Goal: Task Accomplishment & Management: Complete application form

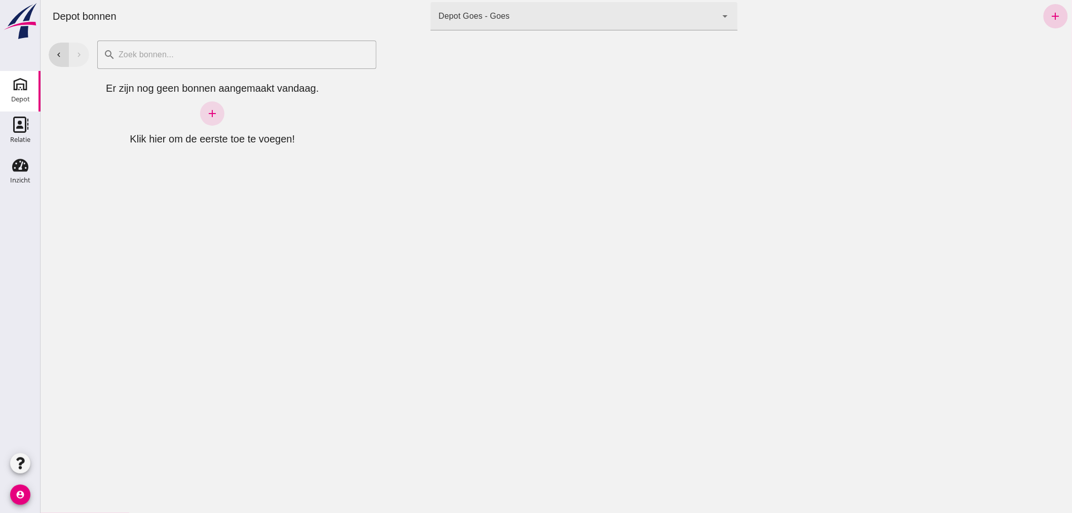
click at [1050, 14] on icon "add" at bounding box center [1056, 16] width 12 height 12
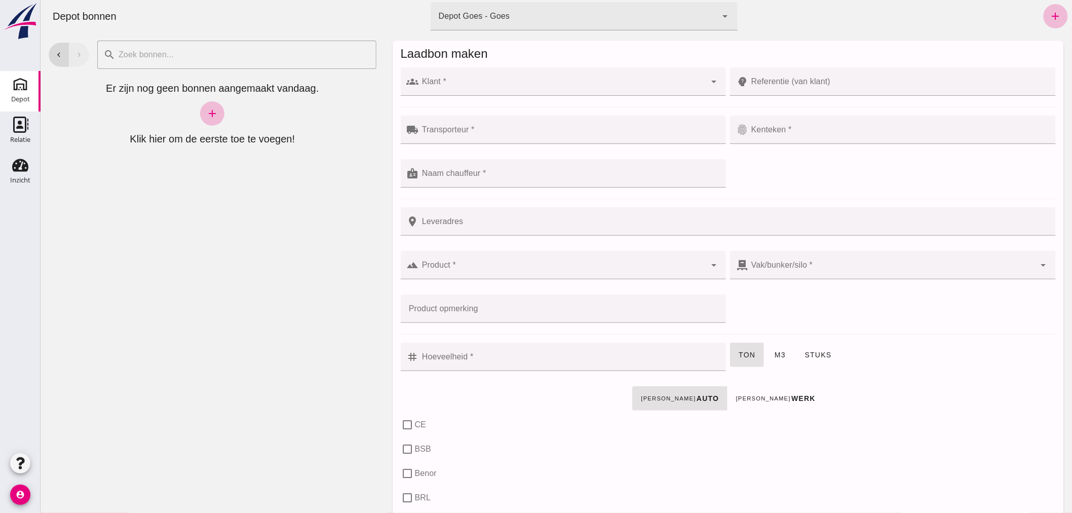
click input "Klant *"
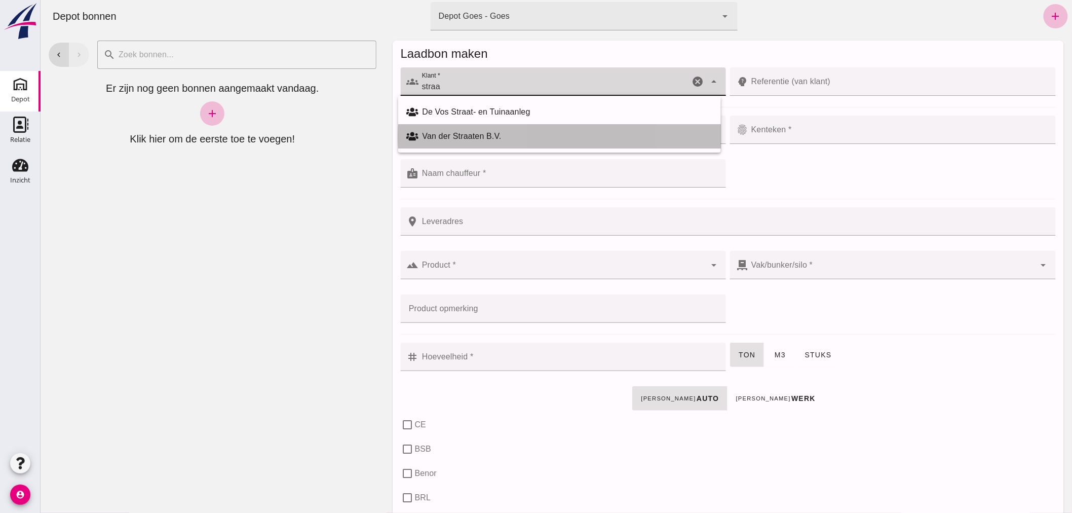
click at [468, 130] on div "Van der Straaten B.V." at bounding box center [567, 136] width 290 height 12
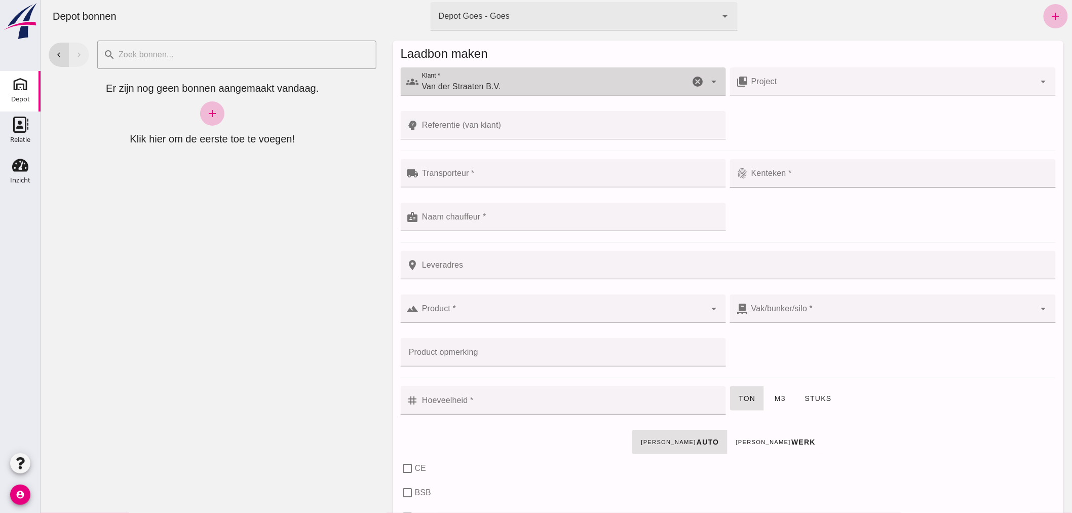
type input "Van der Straaten B.V."
click input "Transporteur *"
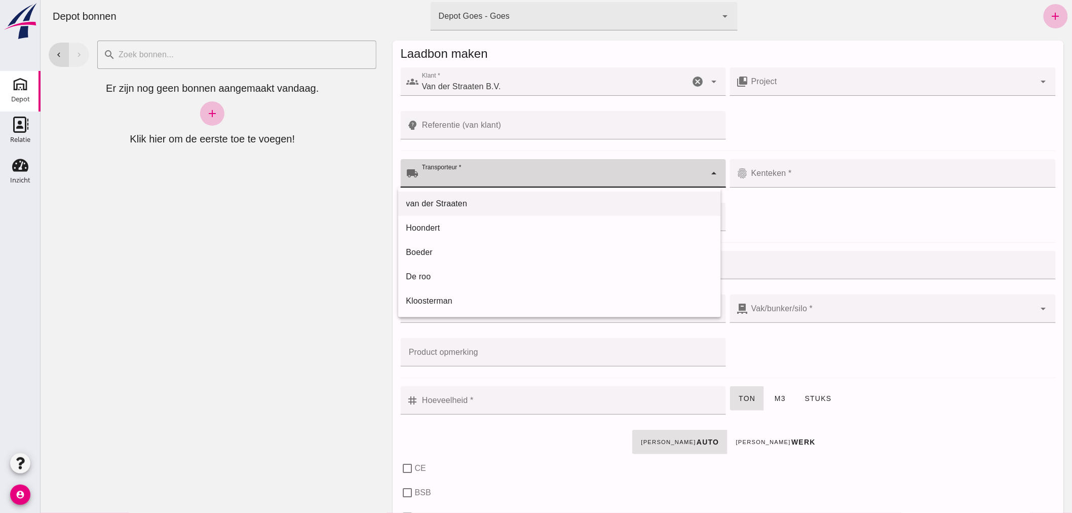
click at [465, 198] on div "van der Straaten" at bounding box center [559, 204] width 307 height 12
type input "van der Straaten"
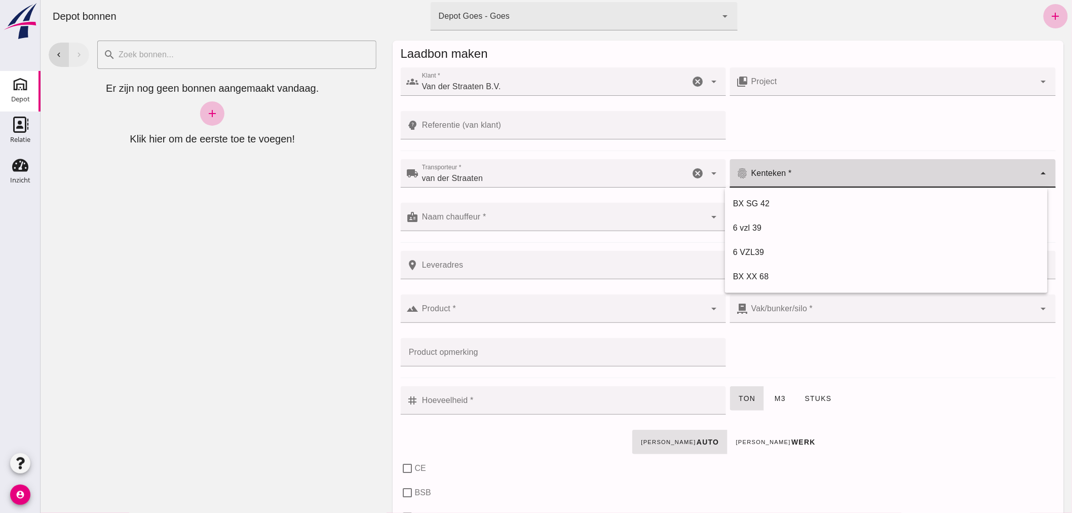
click input "Kenteken *"
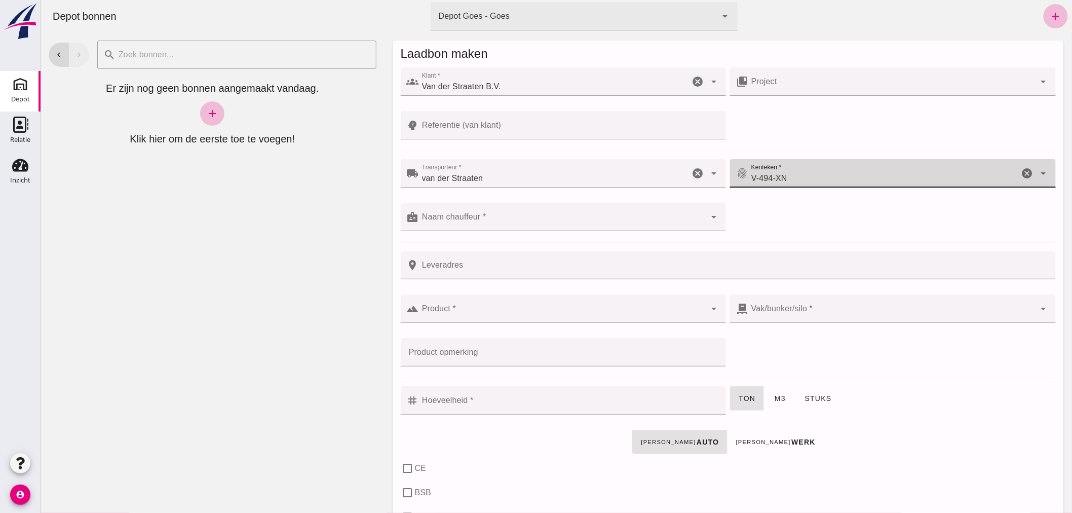
type input "V-494-XN"
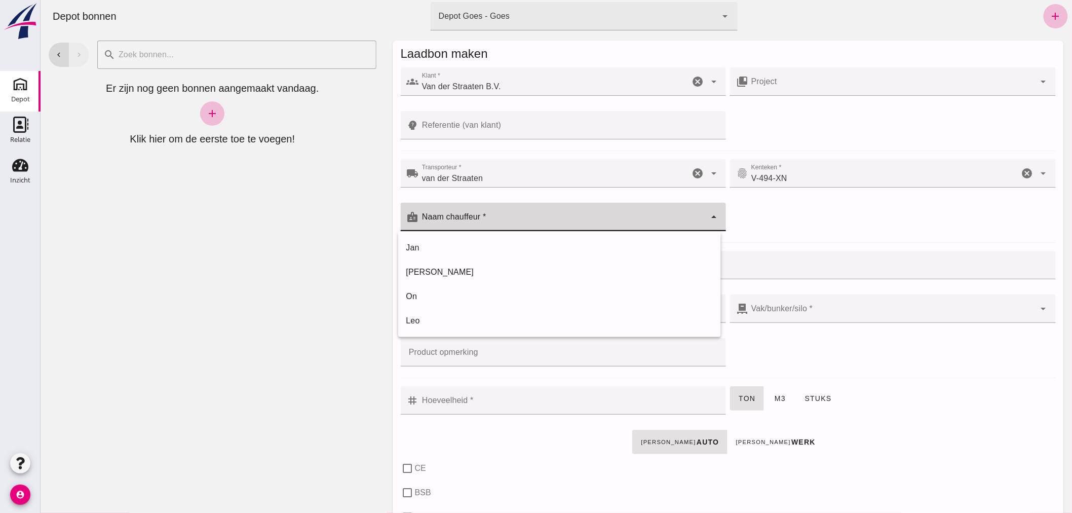
click div
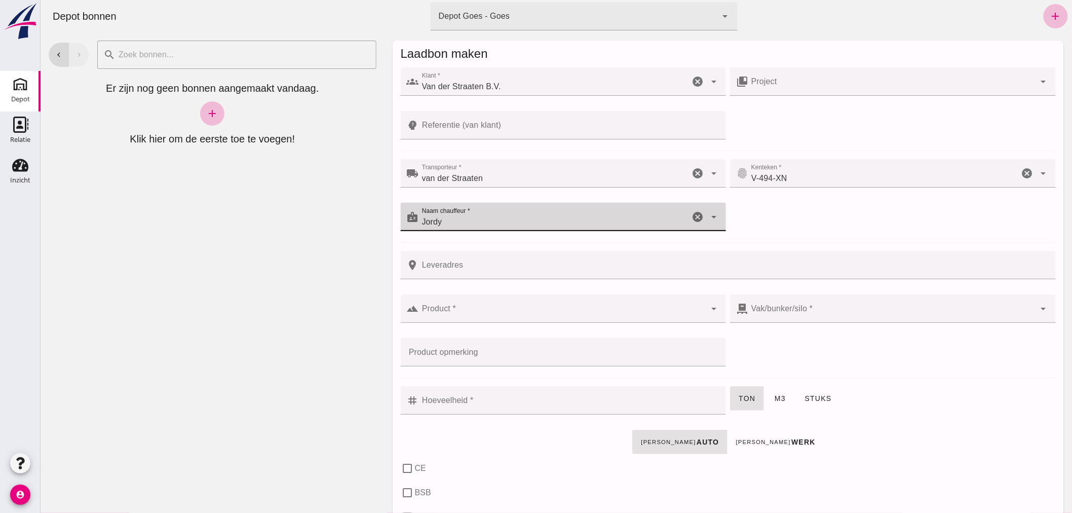
type input "Jordy"
click input "Product *"
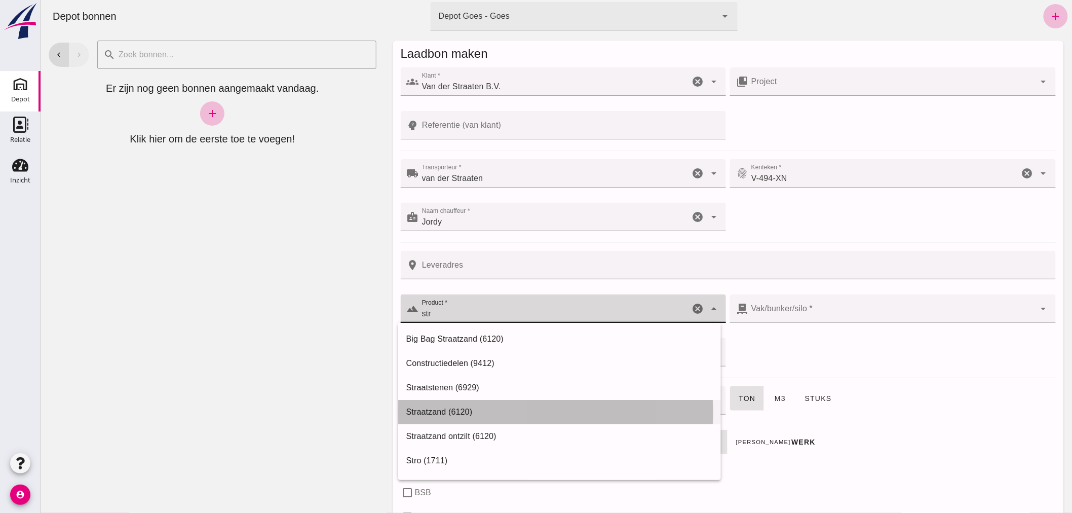
click at [447, 409] on div "Straatzand (6120)" at bounding box center [559, 412] width 307 height 12
type input "Straatzand (6120)"
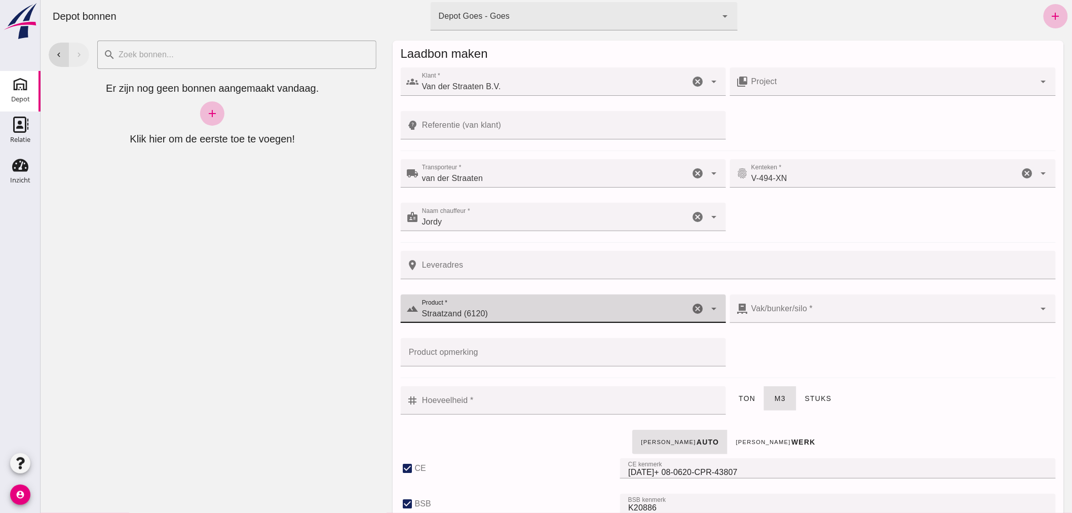
type input "303"
checkbox input "true"
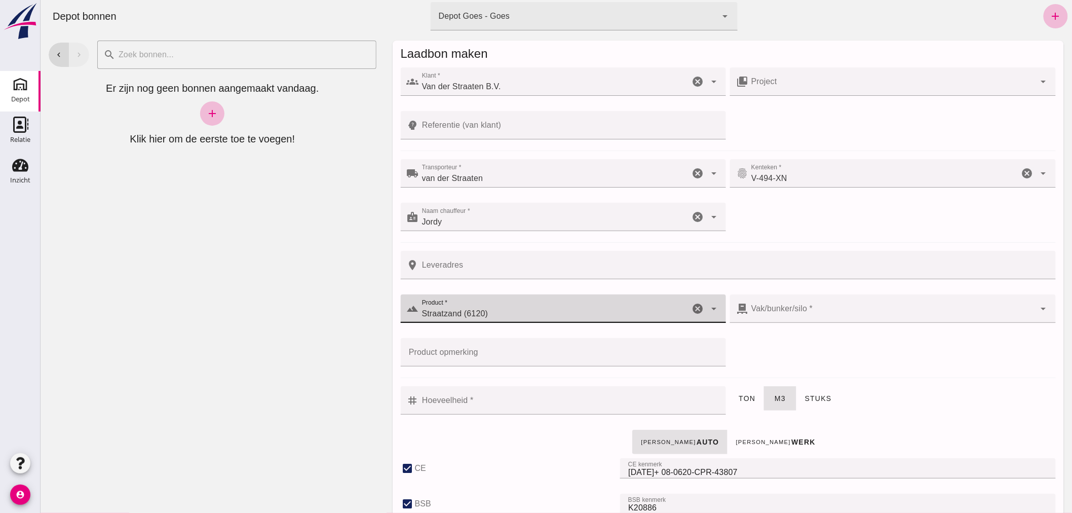
type input "40"
checkbox input "true"
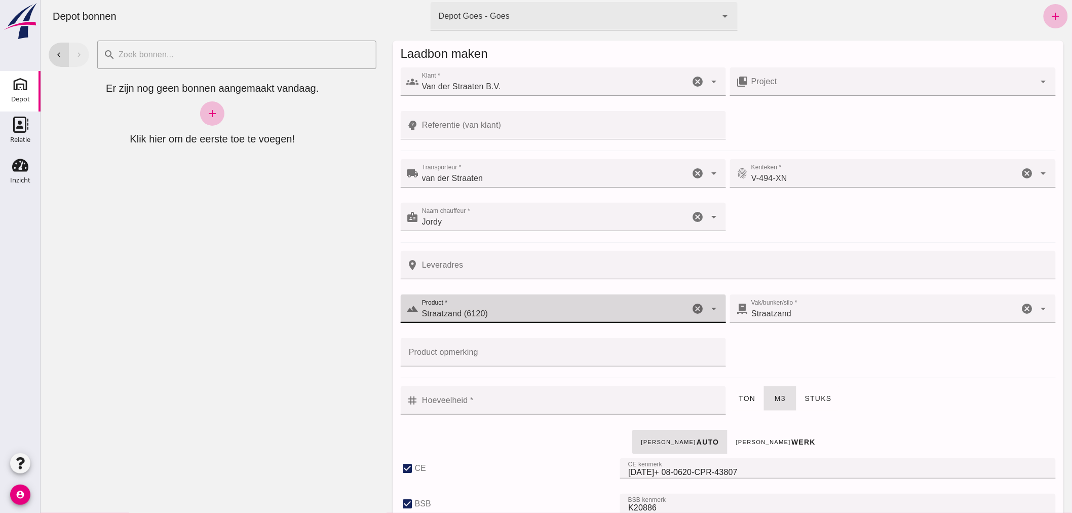
type input "Straatzand (6120)"
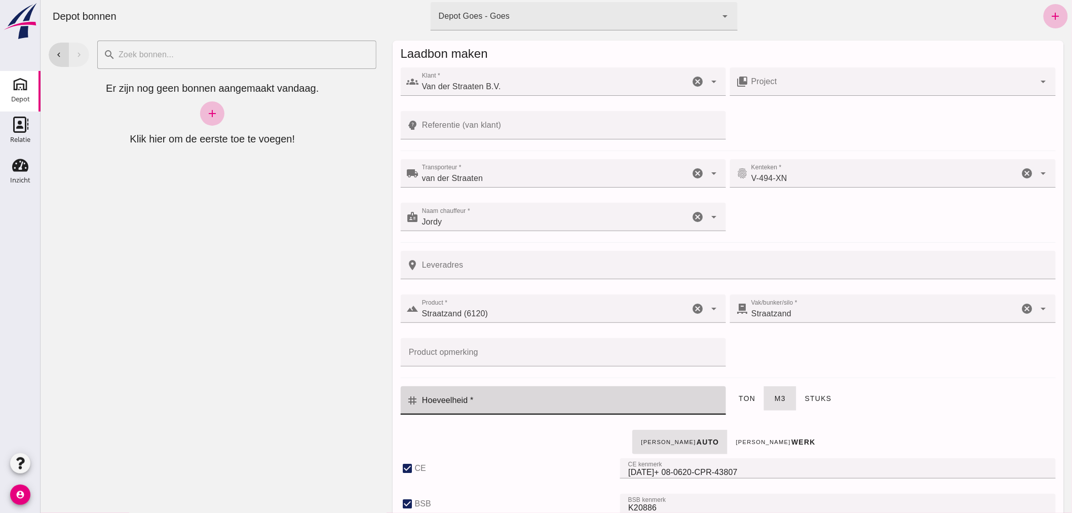
click input "Hoeveelheid *"
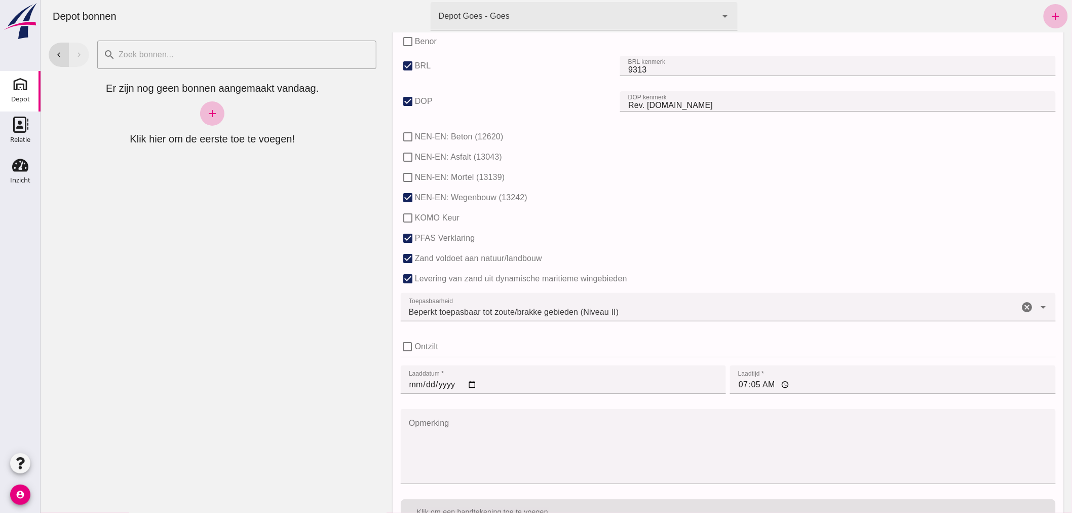
scroll to position [619, 0]
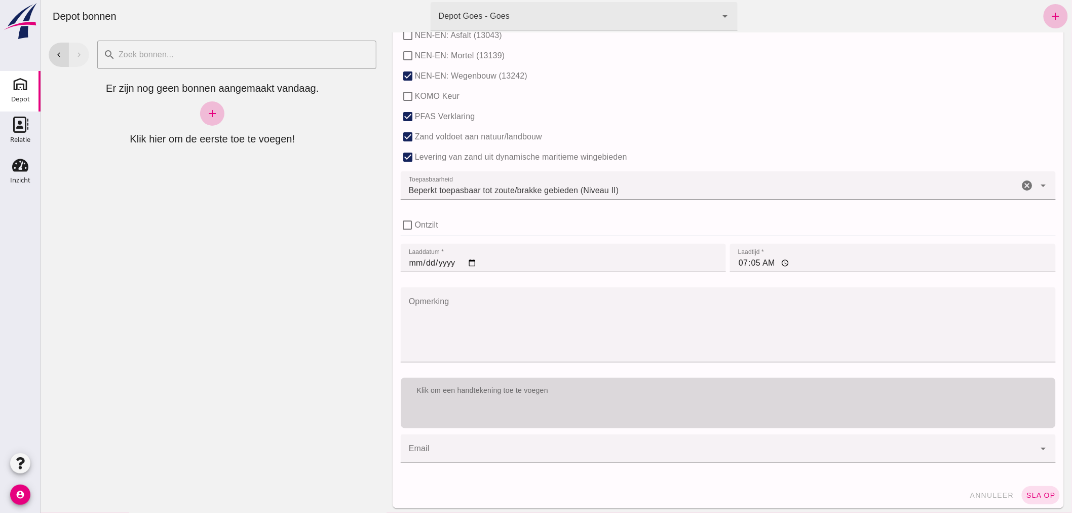
type input "1.5"
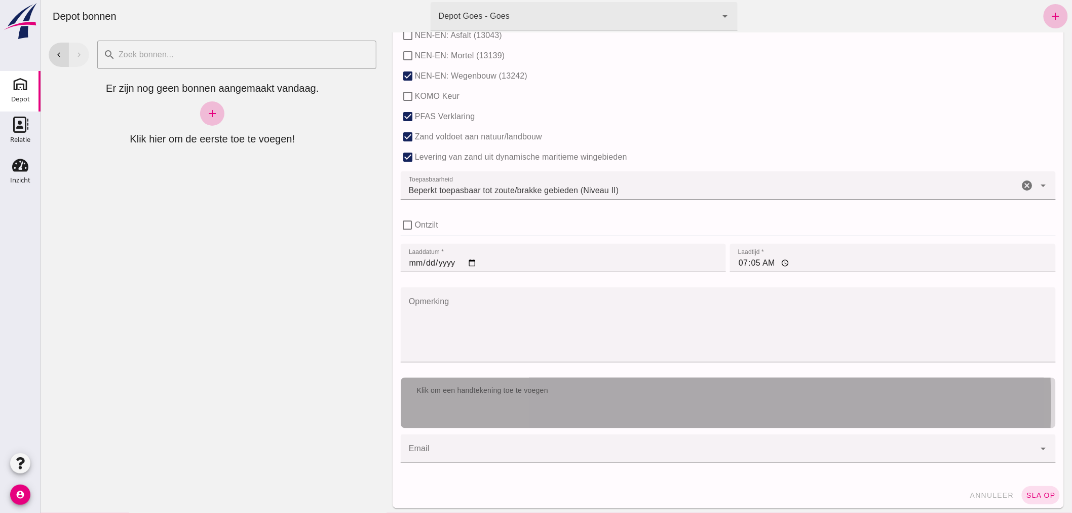
click at [731, 405] on div "Klik om een handtekening toe te voegen" at bounding box center [727, 403] width 655 height 51
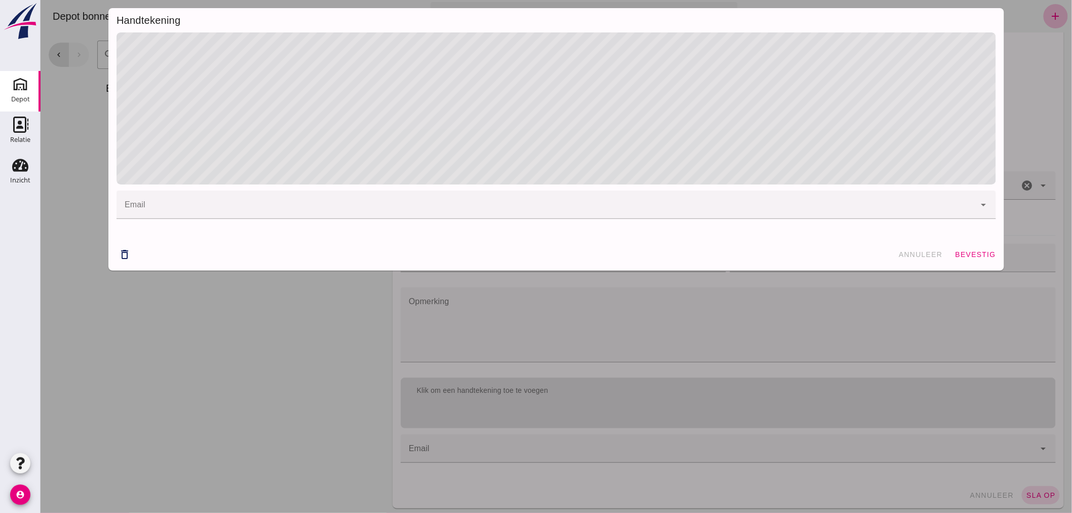
click span "bevestig"
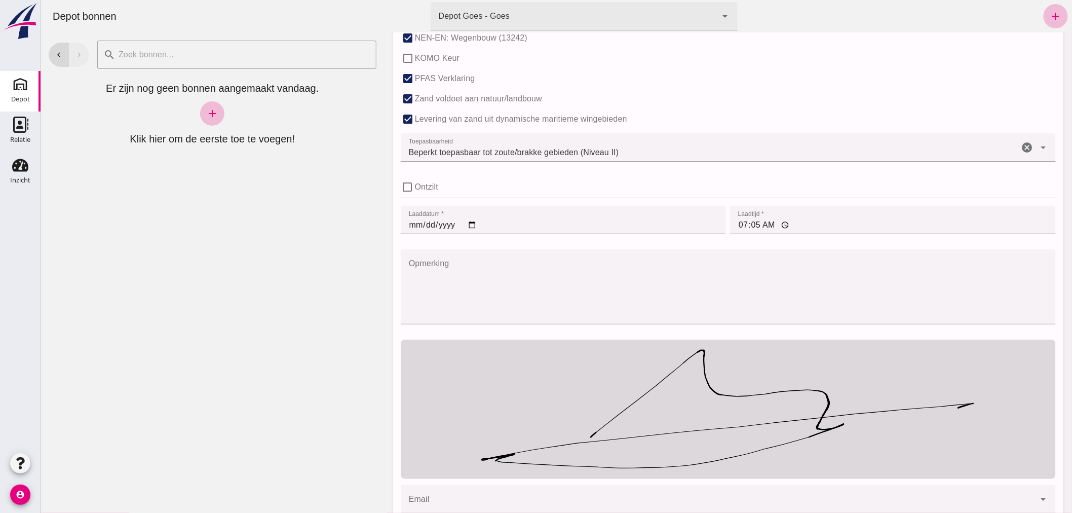
scroll to position [711, 0]
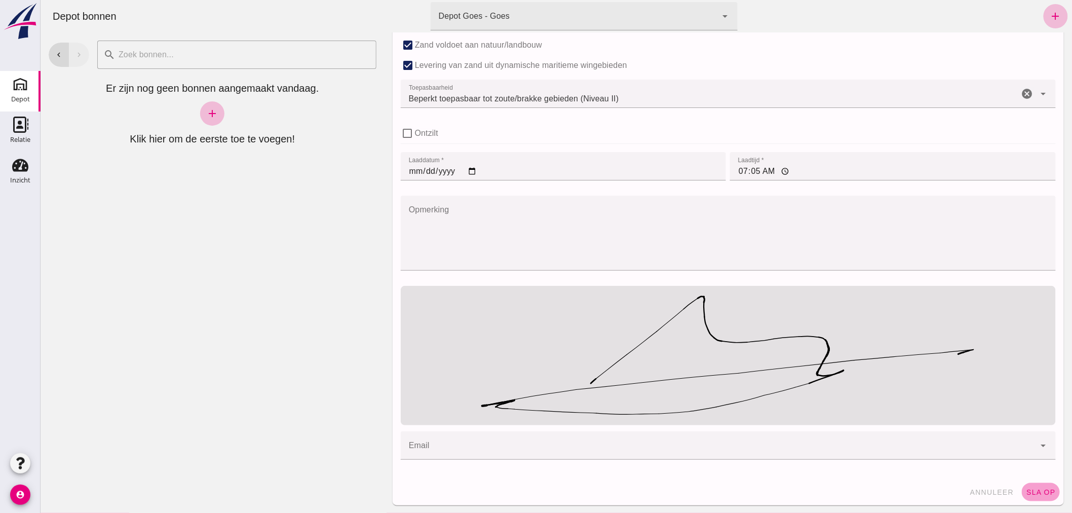
click span "sla op"
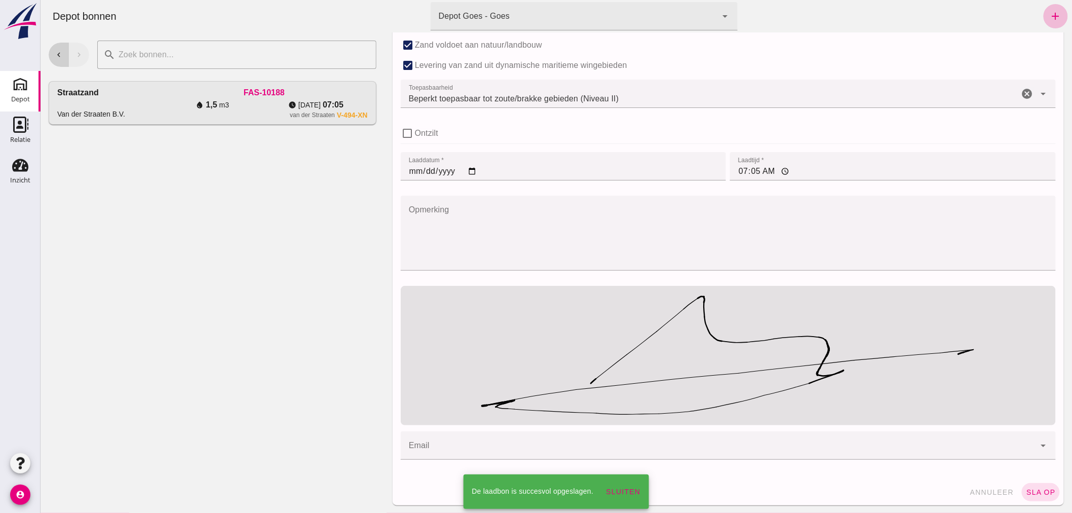
click at [59, 51] on icon "chevron_left" at bounding box center [58, 54] width 9 height 9
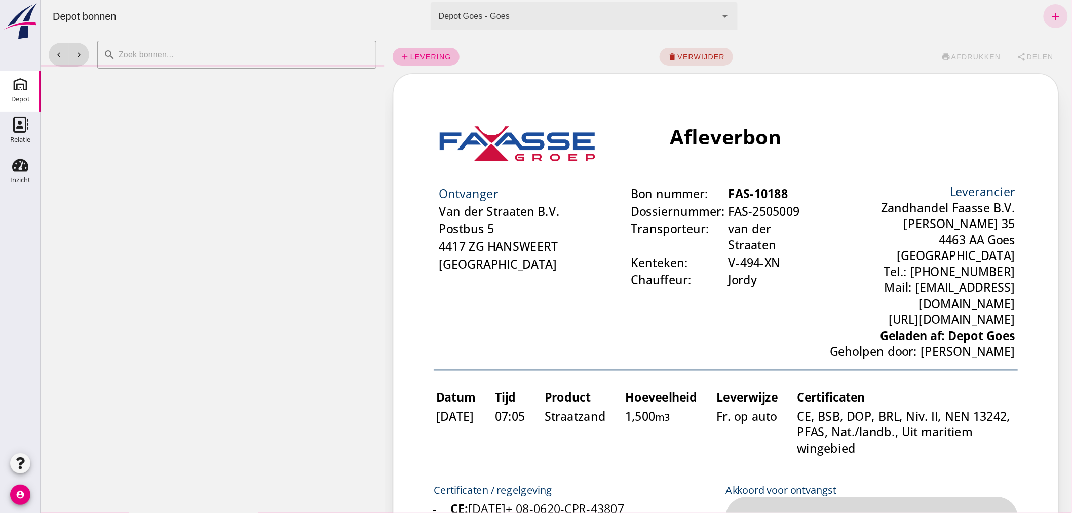
scroll to position [0, 0]
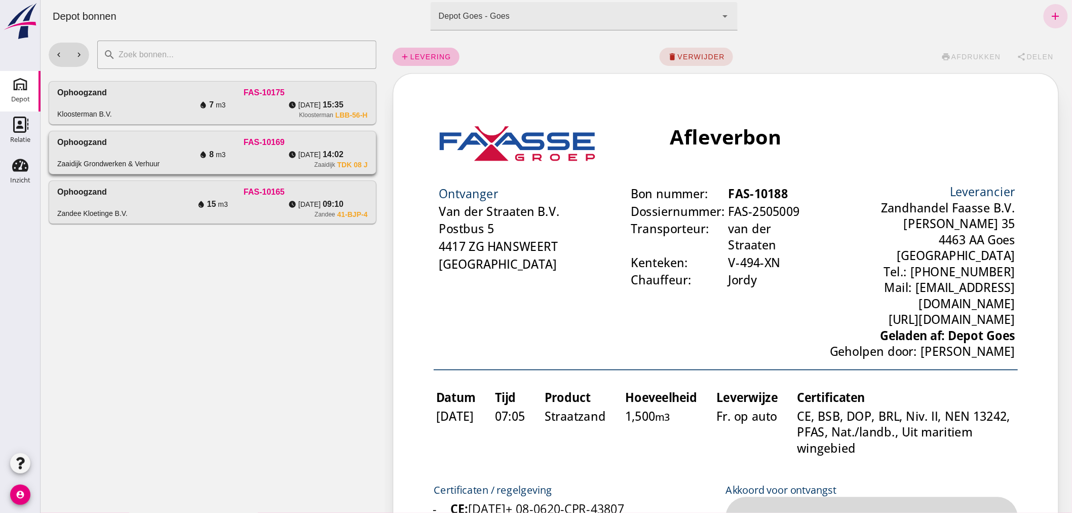
click at [184, 158] on div "water_drop 8 m3" at bounding box center [211, 154] width 103 height 12
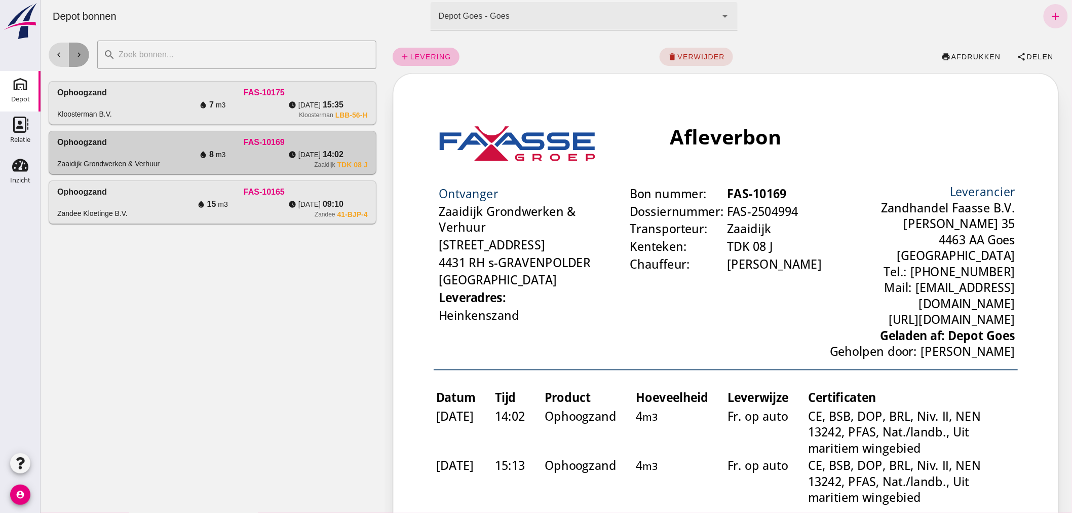
click at [84, 51] on button "chevron_right" at bounding box center [78, 55] width 20 height 24
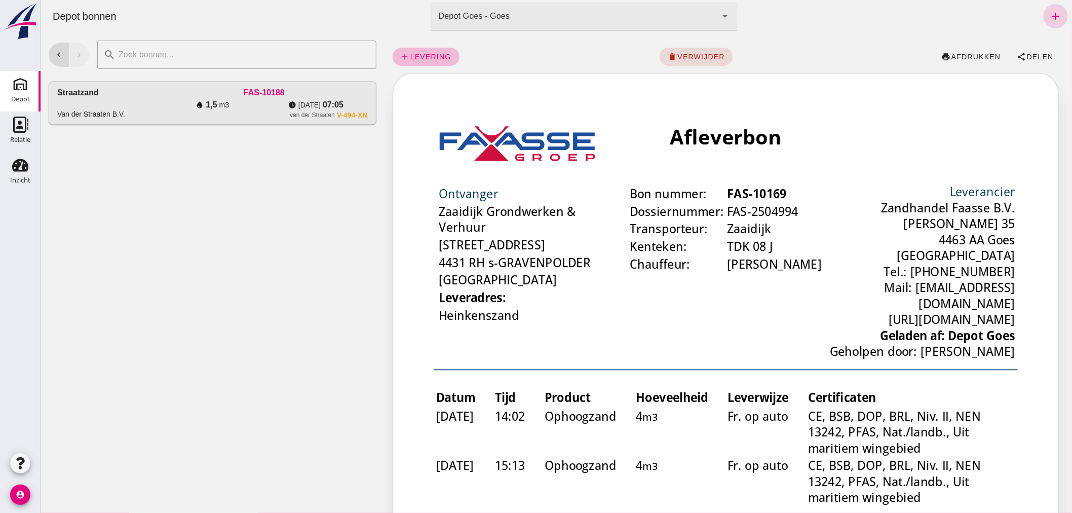
click at [1050, 16] on icon "add" at bounding box center [1056, 16] width 12 height 12
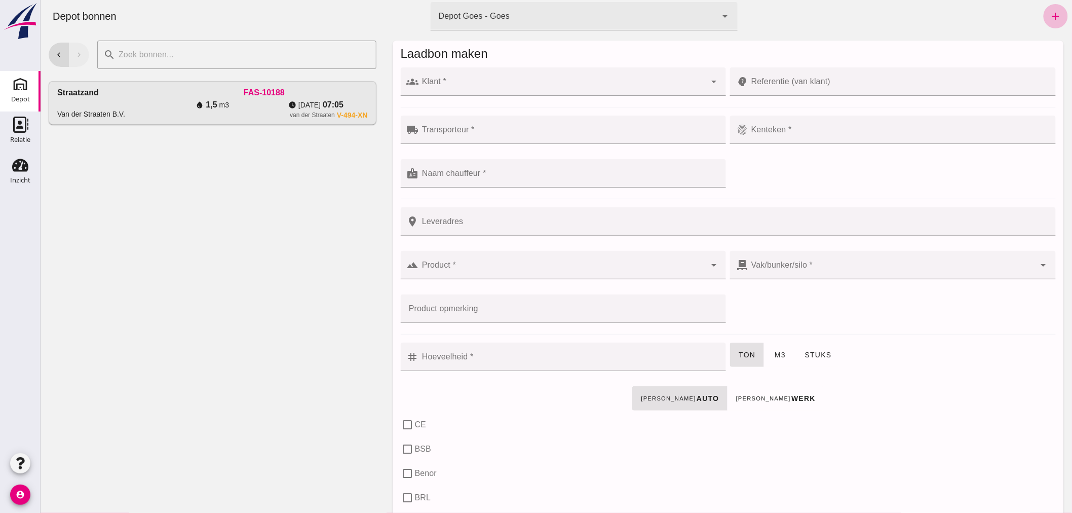
click input "Klant *"
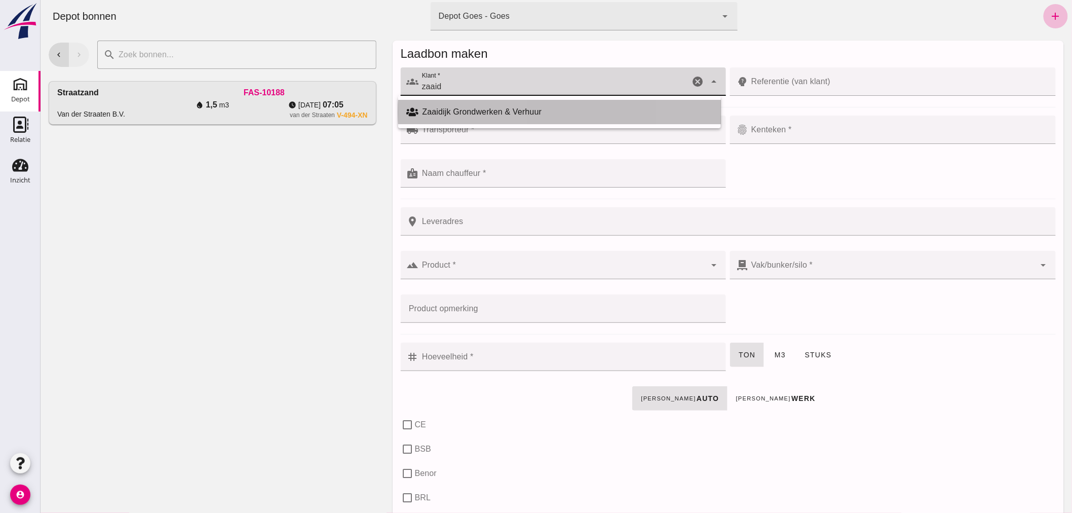
click at [507, 109] on div "Zaaidijk Grondwerken & Verhuur" at bounding box center [567, 112] width 290 height 12
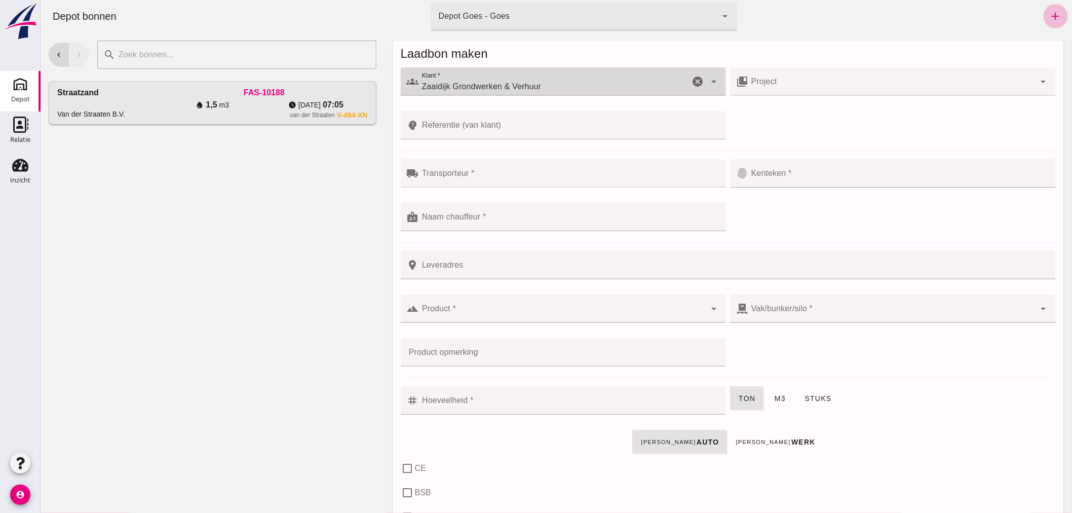
type input "Zaaidijk Grondwerken & Verhuur"
click input "Transporteur *"
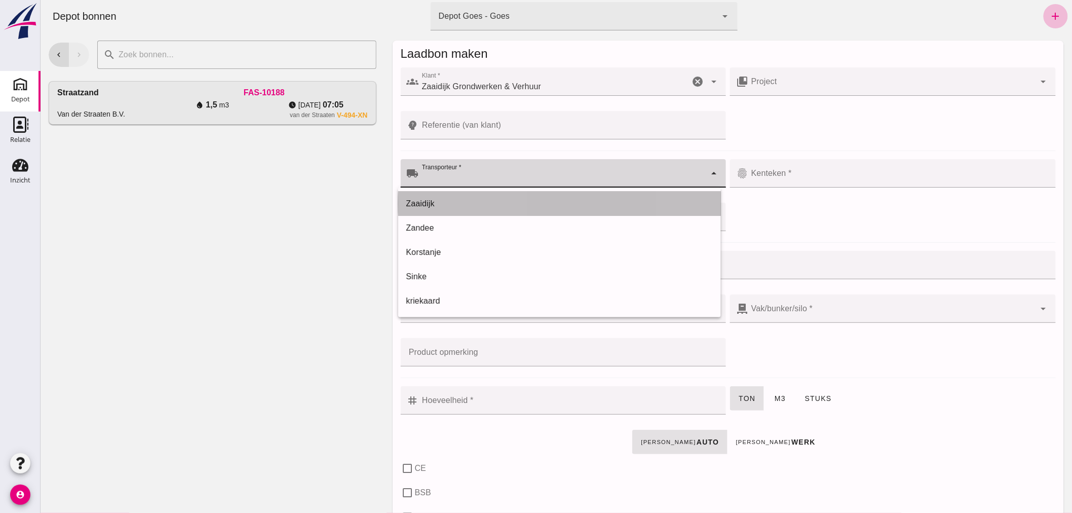
click at [472, 201] on div "Zaaidijk" at bounding box center [559, 204] width 307 height 12
type input "Zaaidijk"
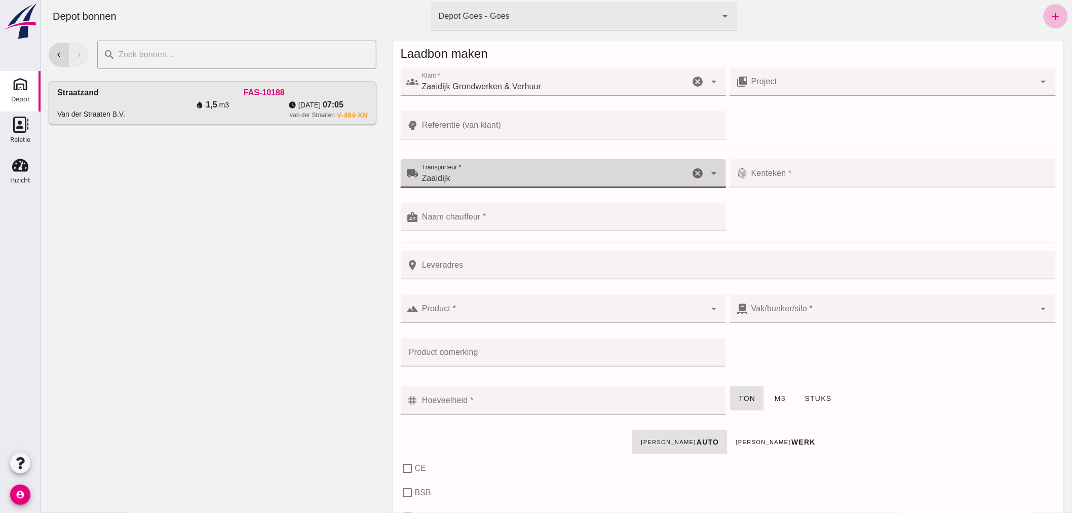
click input "Kenteken *"
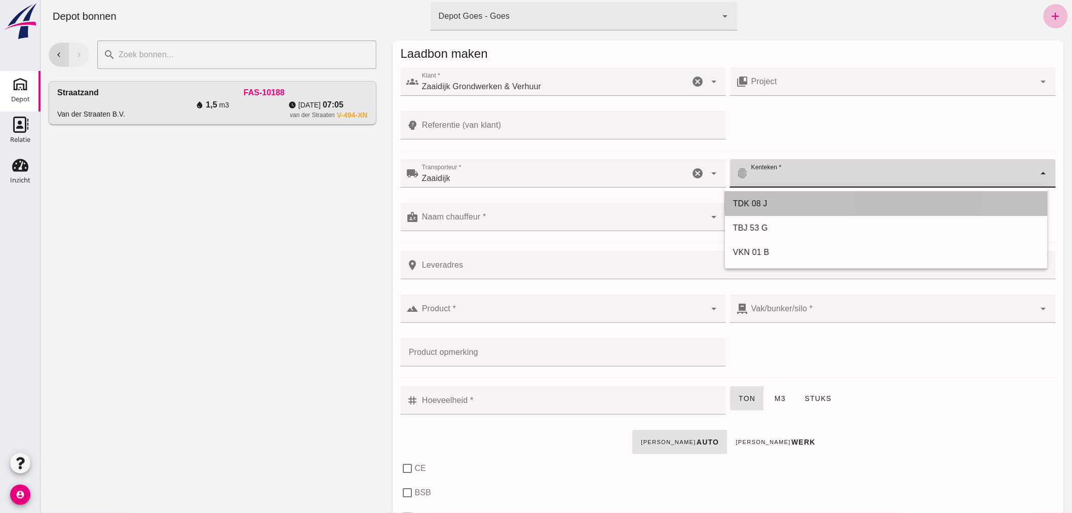
click at [788, 204] on div "TDK 08 J" at bounding box center [886, 204] width 307 height 12
type input "TDK 08 J"
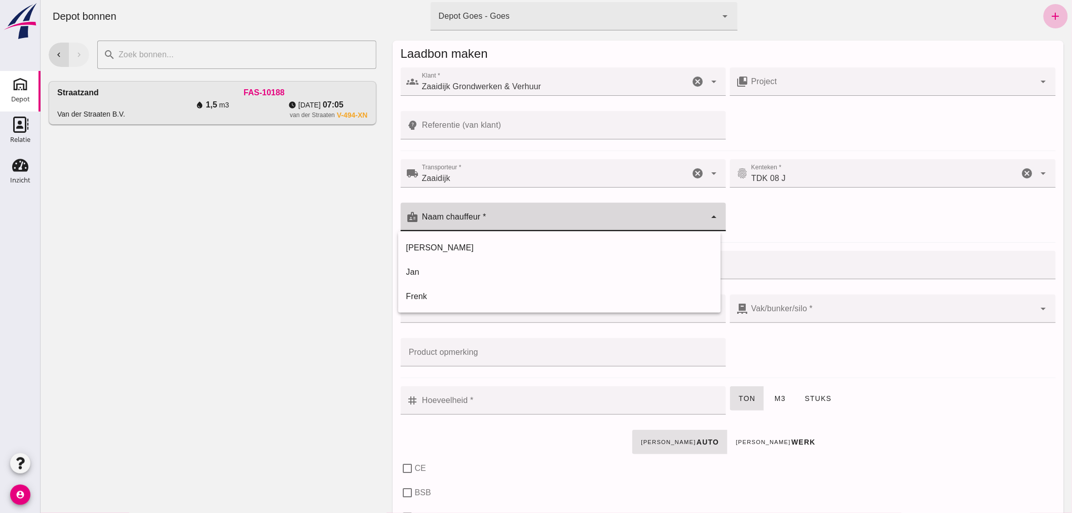
click input "Naam chauffeur *"
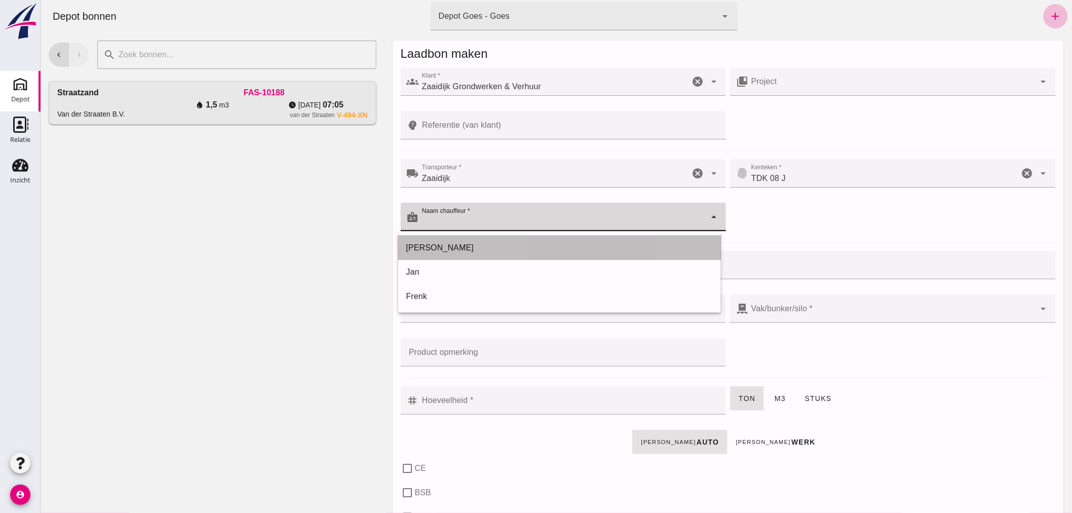
click at [507, 249] on div "[PERSON_NAME]" at bounding box center [559, 248] width 307 height 12
type input "[PERSON_NAME]"
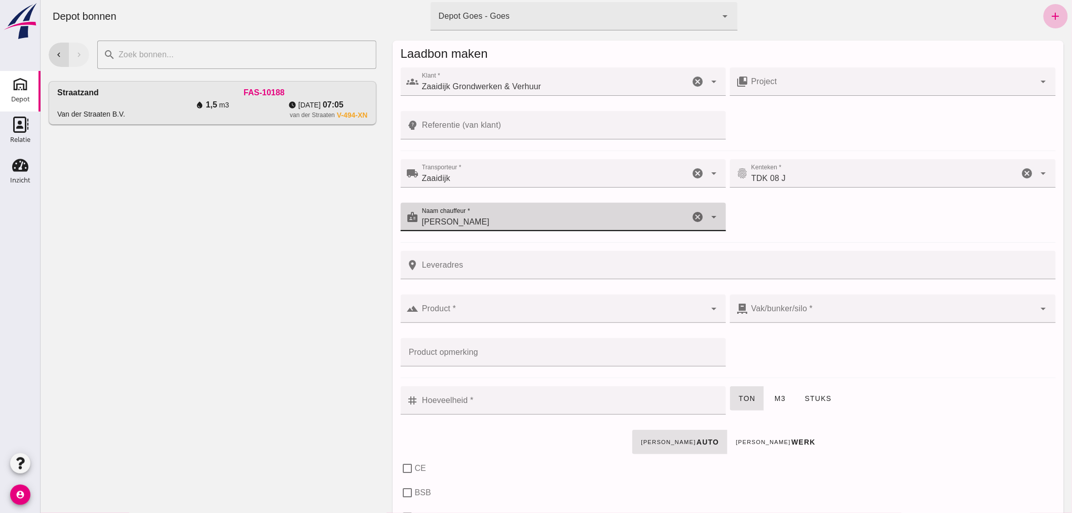
click input "Leveradres"
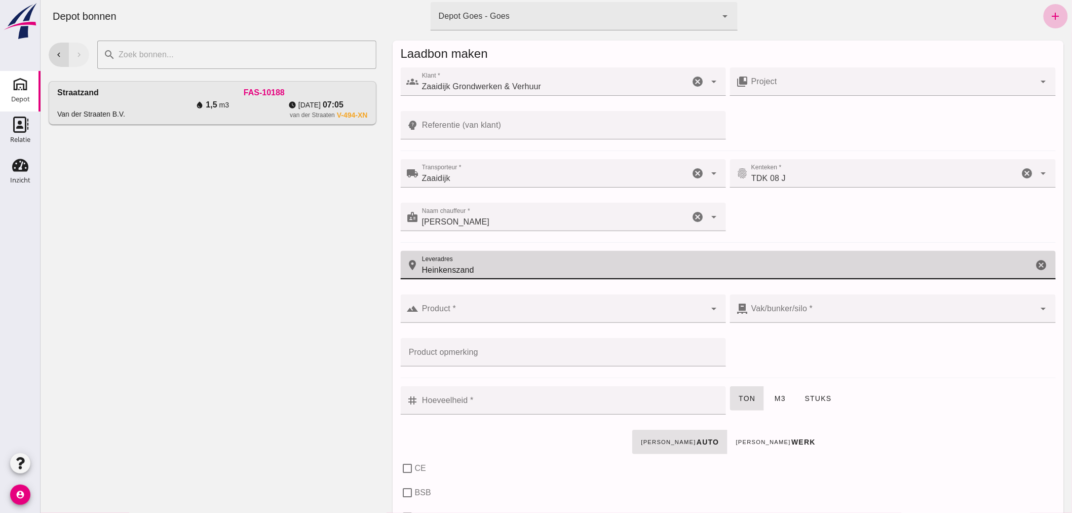
type input "Heinkenszand"
click div
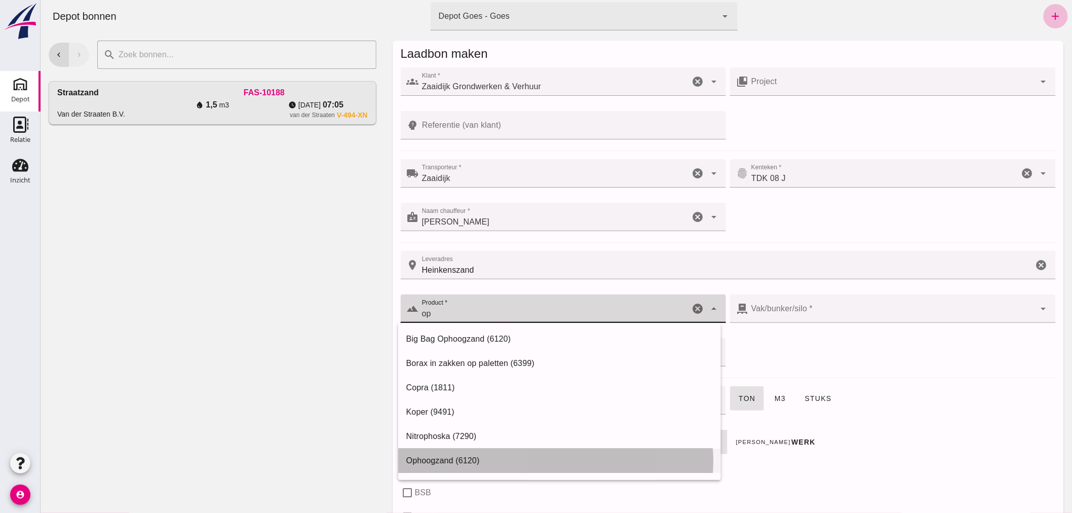
click at [445, 459] on div "Ophoogzand (6120)" at bounding box center [559, 461] width 307 height 12
type input "Ophoogzand (6120)"
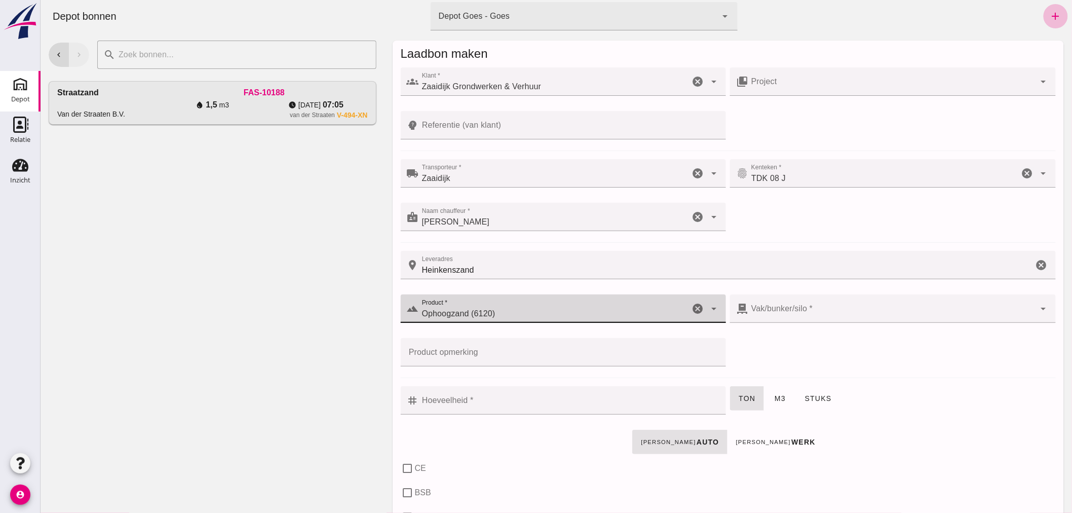
type input "38"
checkbox input "true"
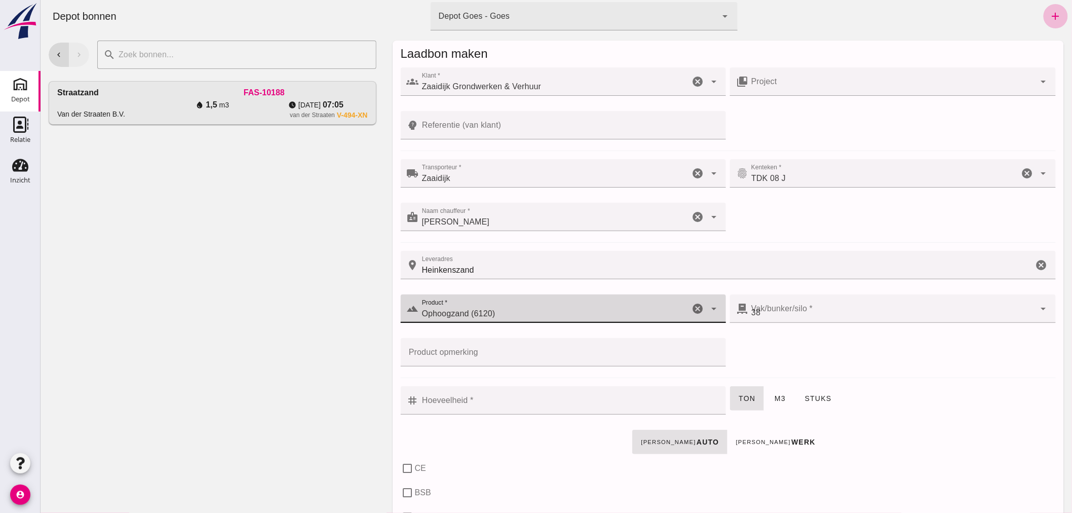
checkbox input "true"
type input "40"
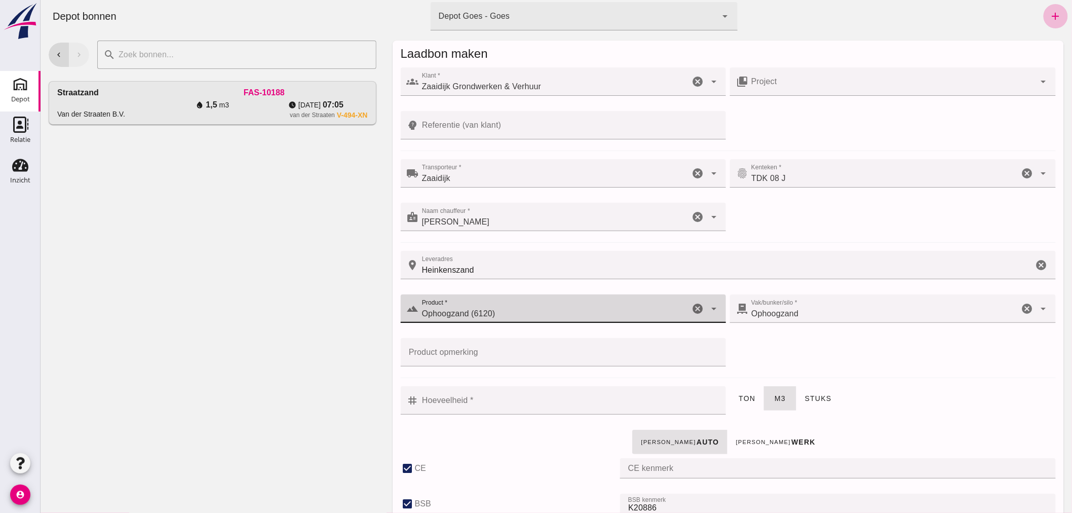
type input "Ophoogzand (6120)"
click input "Hoeveelheid *"
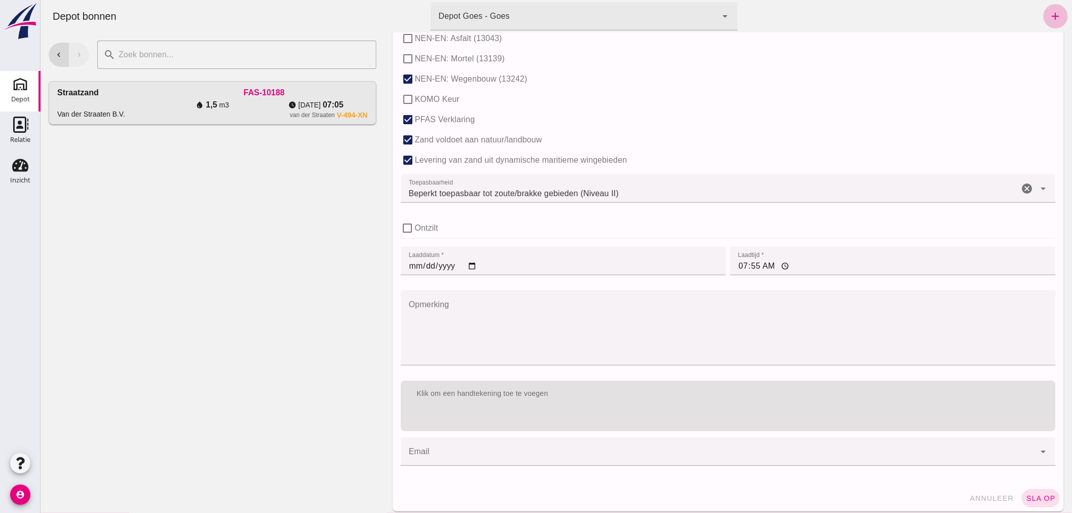
scroll to position [622, 0]
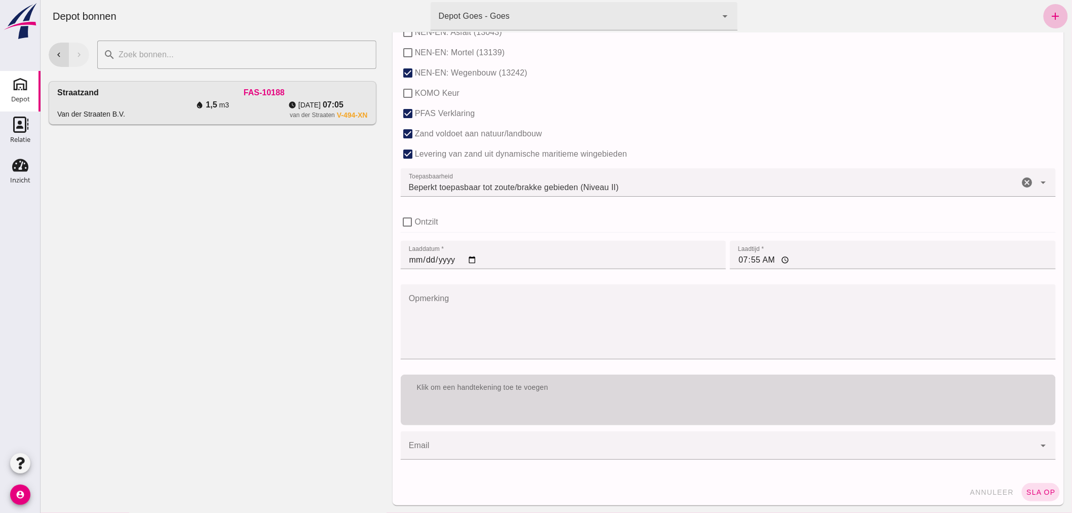
type input "4"
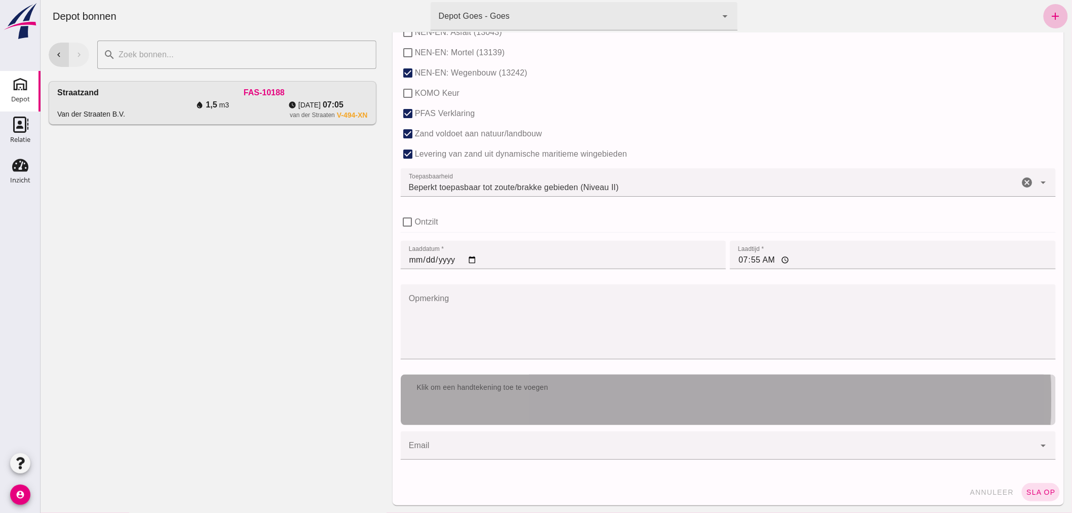
click at [728, 391] on div "Klik om een handtekening toe te voegen" at bounding box center [727, 388] width 639 height 10
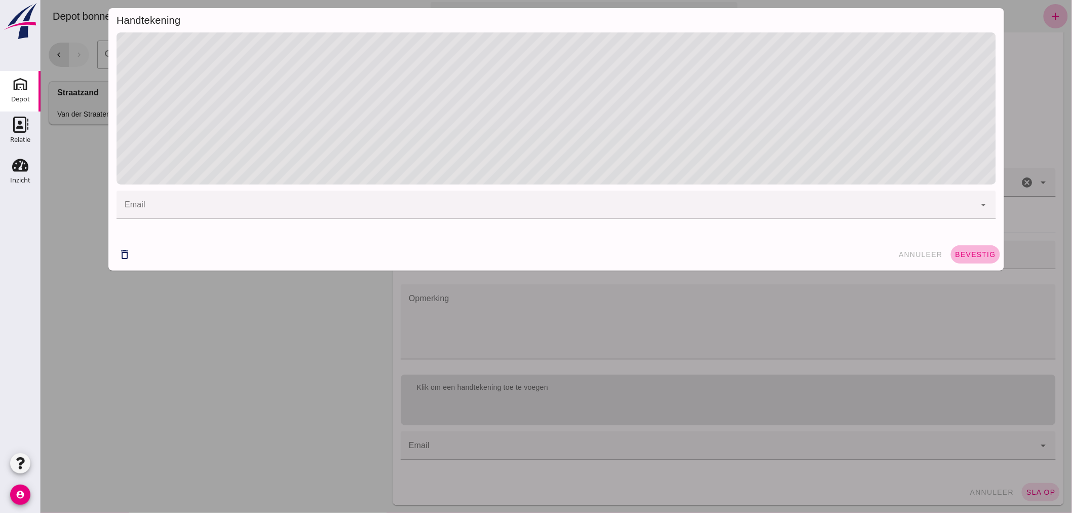
click span "bevestig"
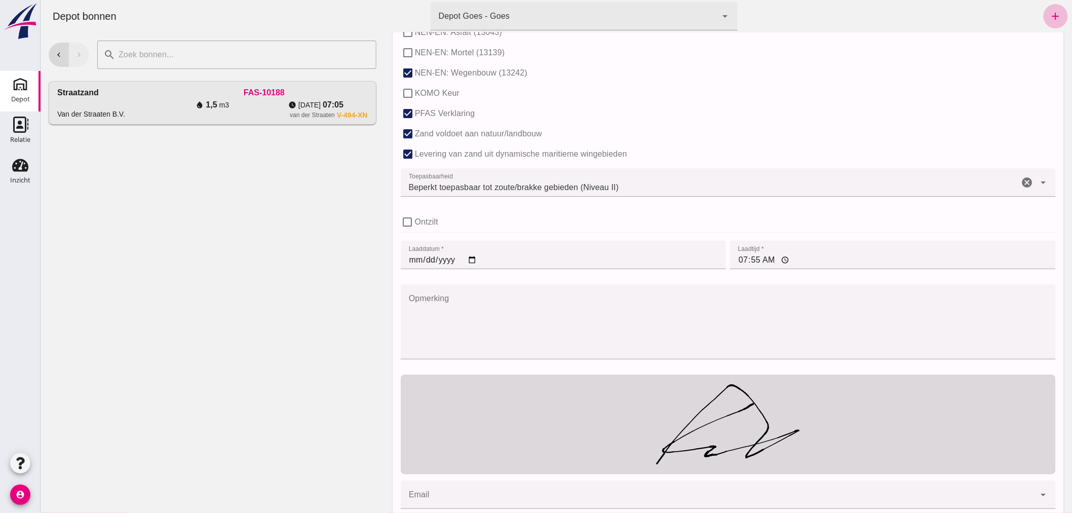
scroll to position [671, 0]
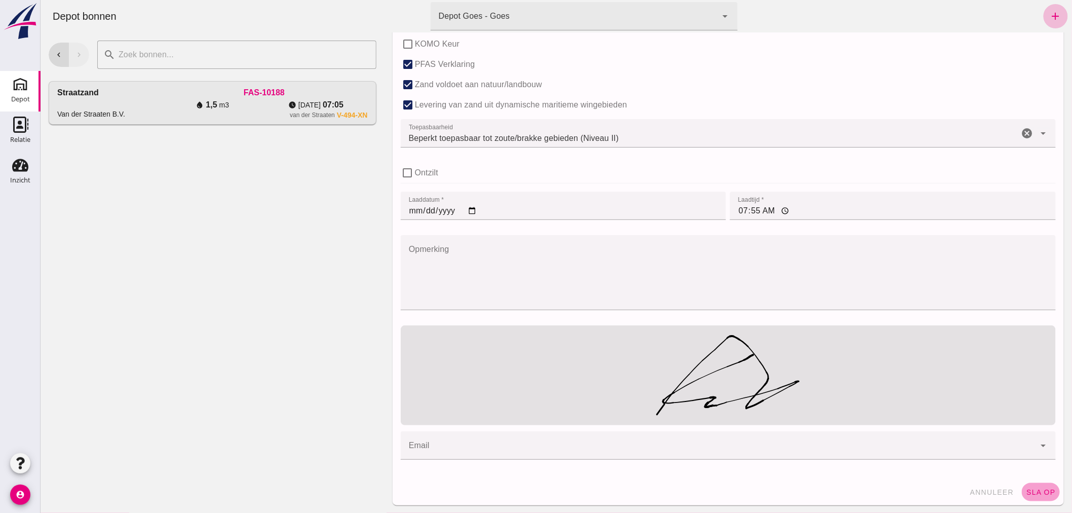
click span "sla op"
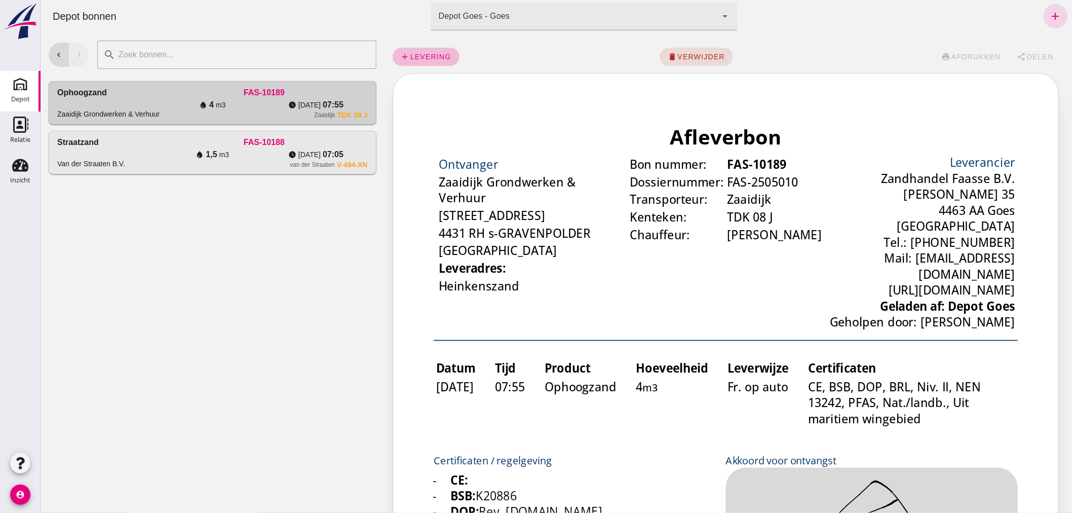
scroll to position [0, 0]
click at [1051, 14] on icon "add" at bounding box center [1056, 16] width 12 height 12
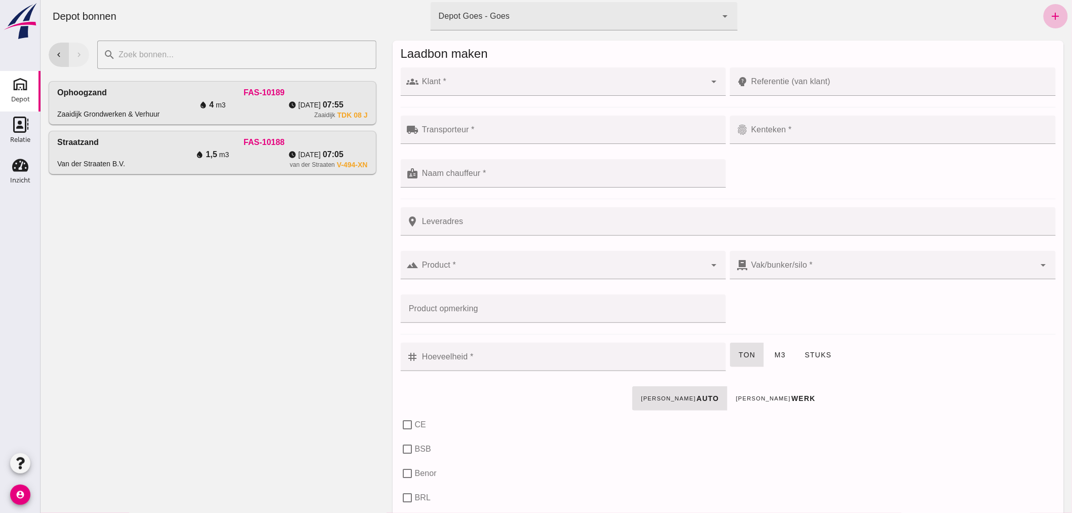
click div
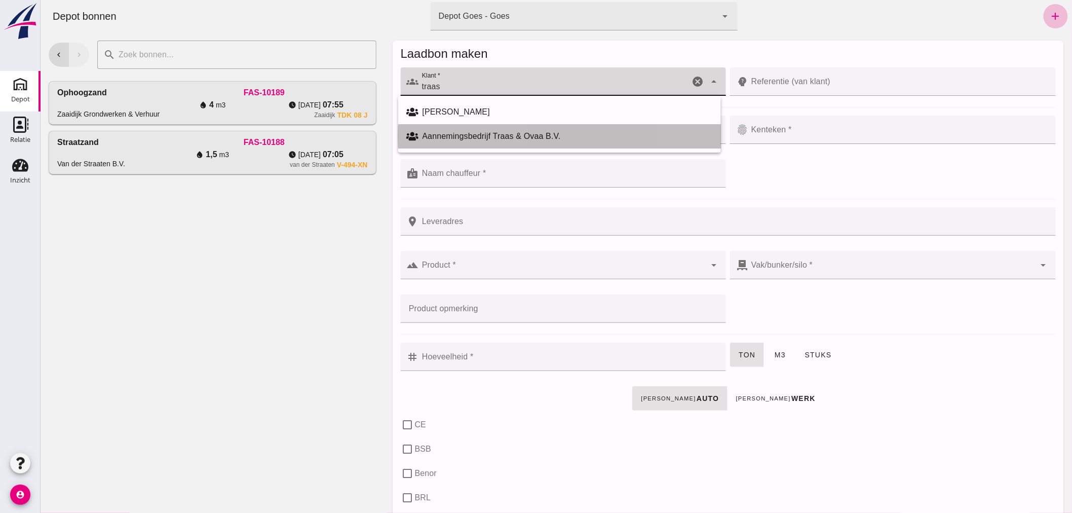
click at [499, 132] on div "Aannemingsbedrijf Traas & Ovaa B.V." at bounding box center [567, 136] width 290 height 12
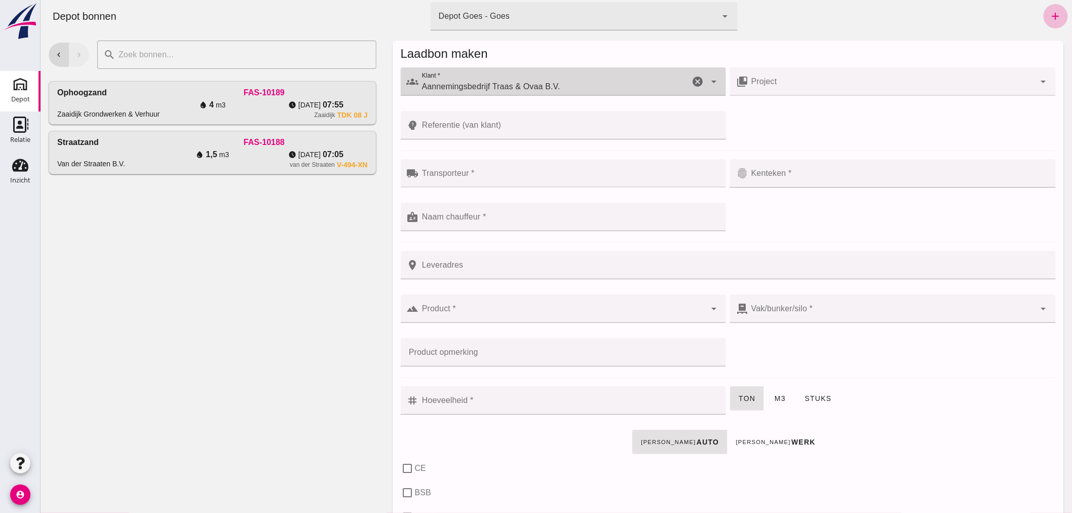
type input "Aannemingsbedrijf Traas & Ovaa B.V."
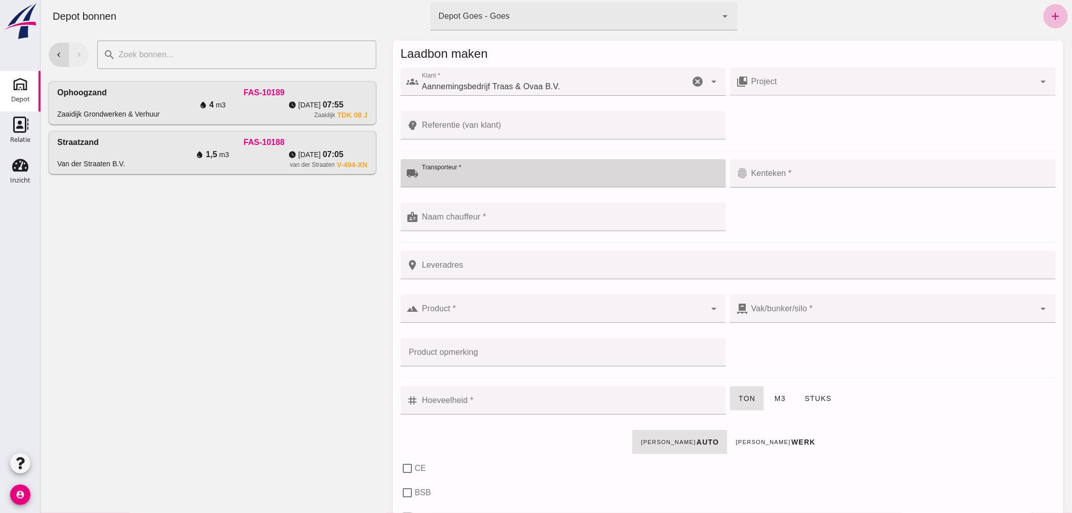
click input "Transporteur *"
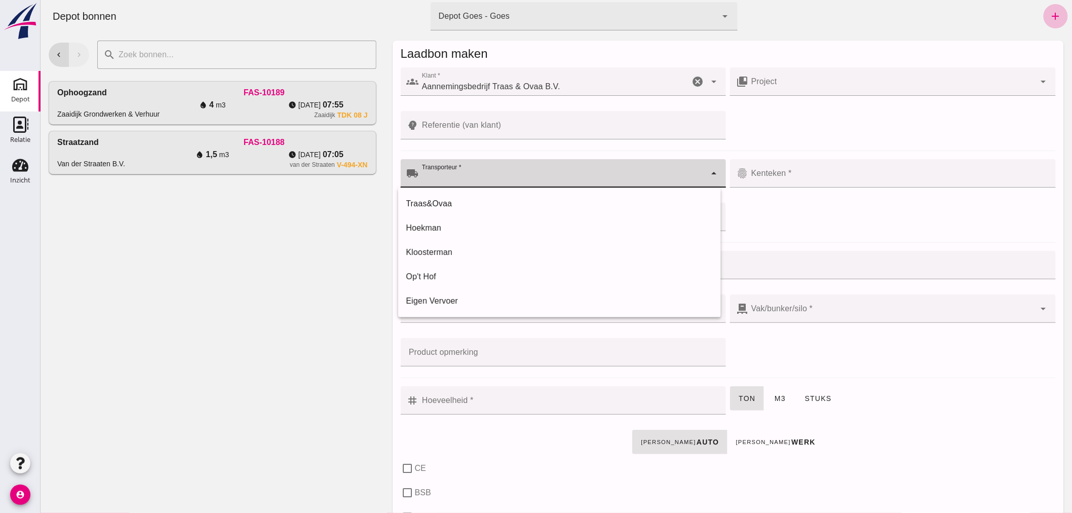
click at [462, 203] on div "Traas&Ovaa" at bounding box center [559, 204] width 307 height 12
type input "Traas&Ovaa"
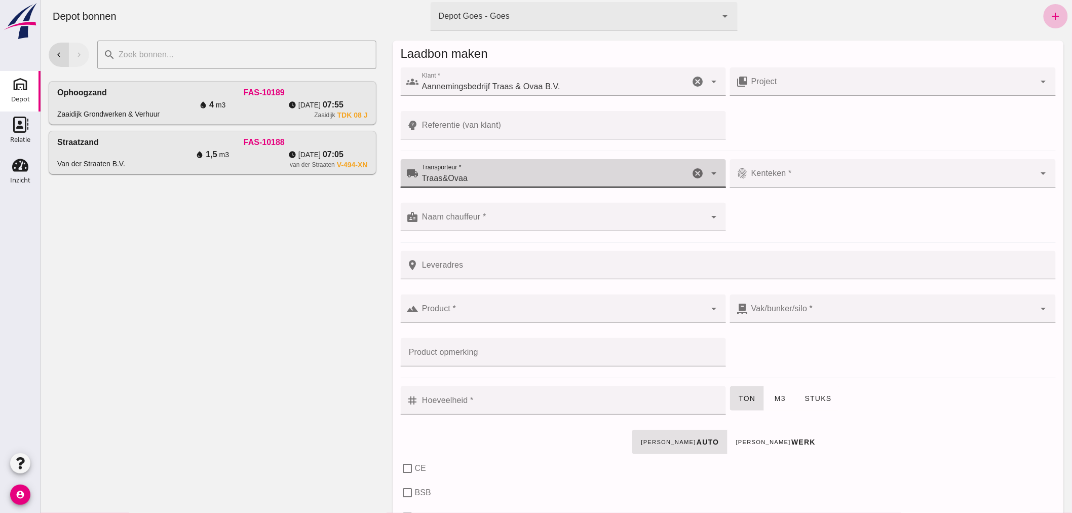
click input "Kenteken *"
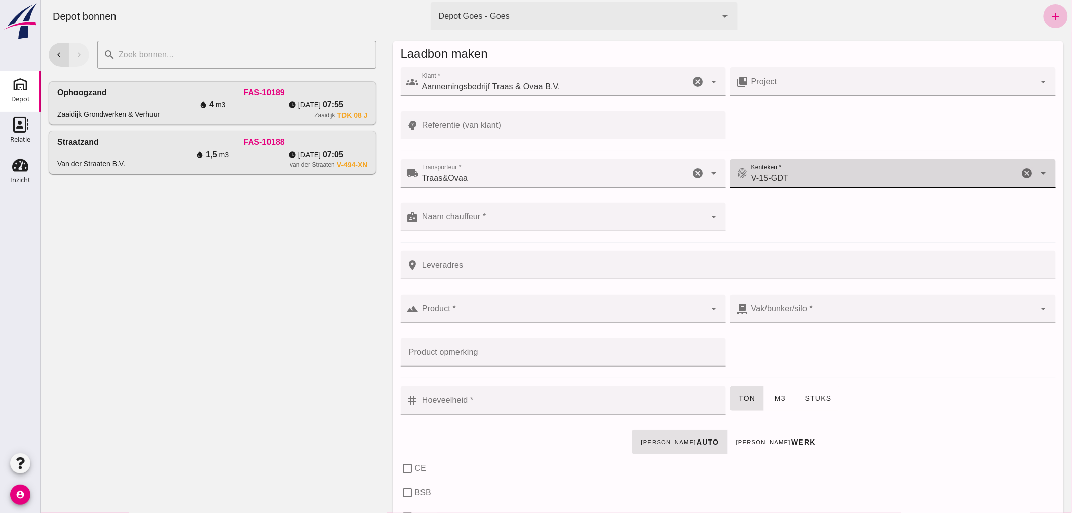
type input "V-15-GDT"
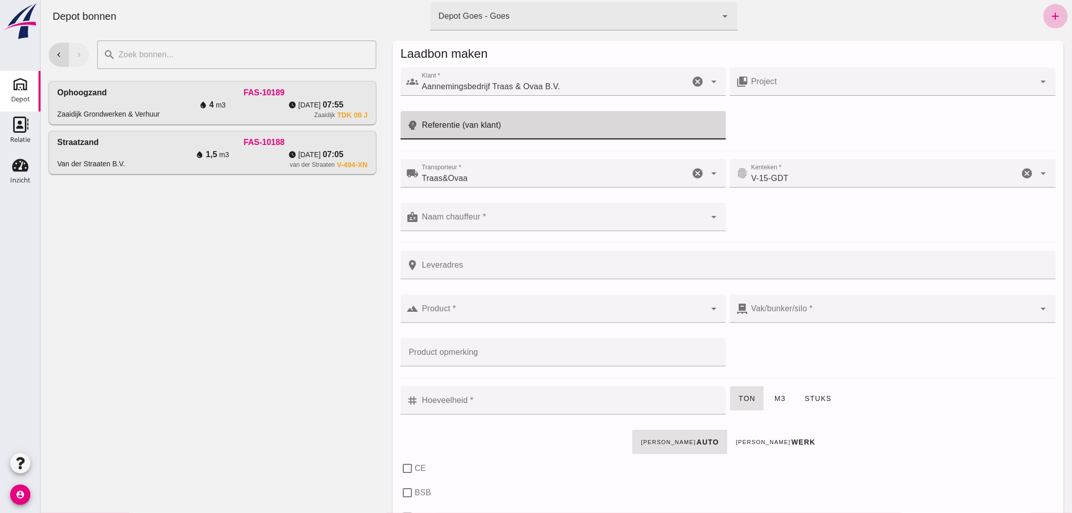
click input "Referentie (van klant)"
type input "25T010"
click input "Naam chauffeur *"
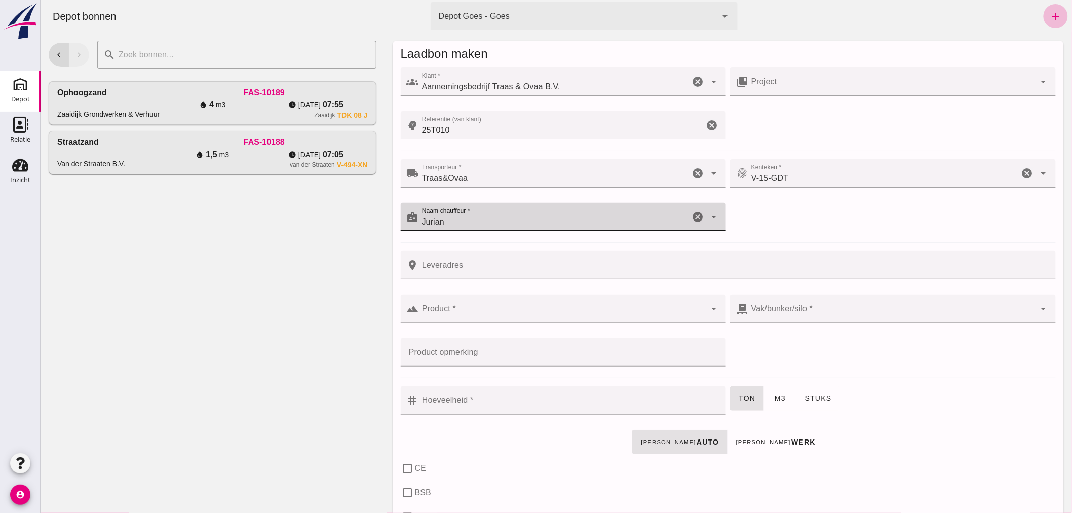
type input "Jurian"
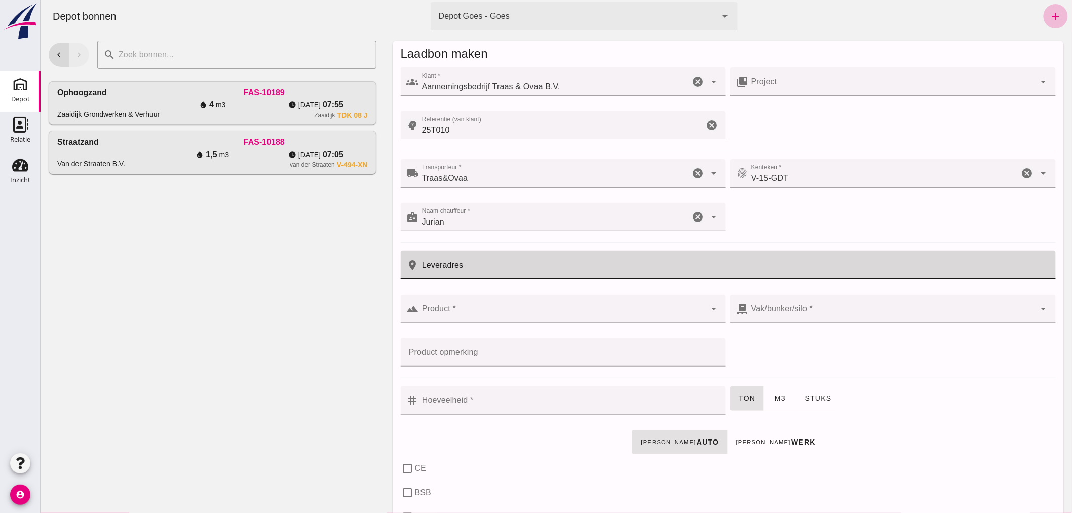
click input "Leveradres"
type input "Goes"
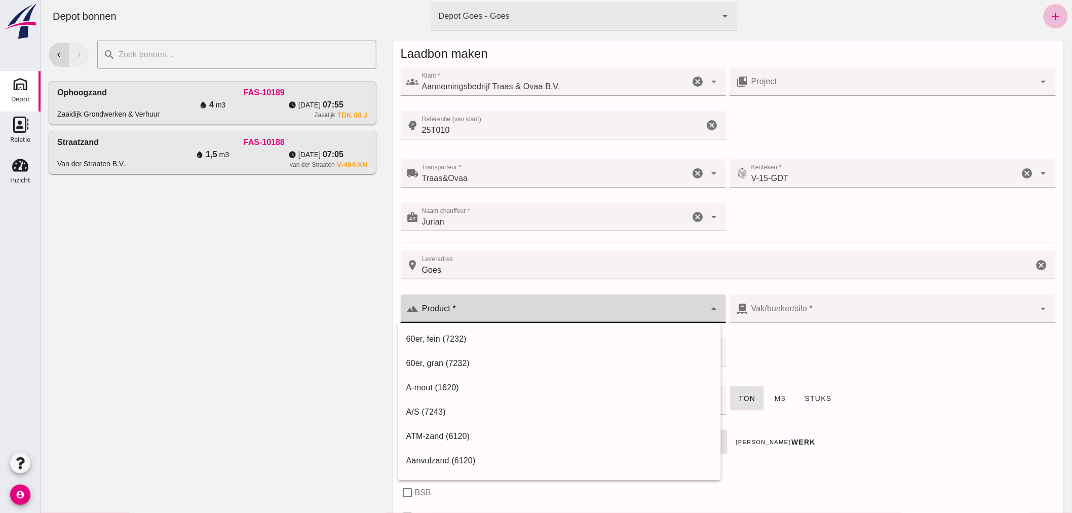
click input "Product *"
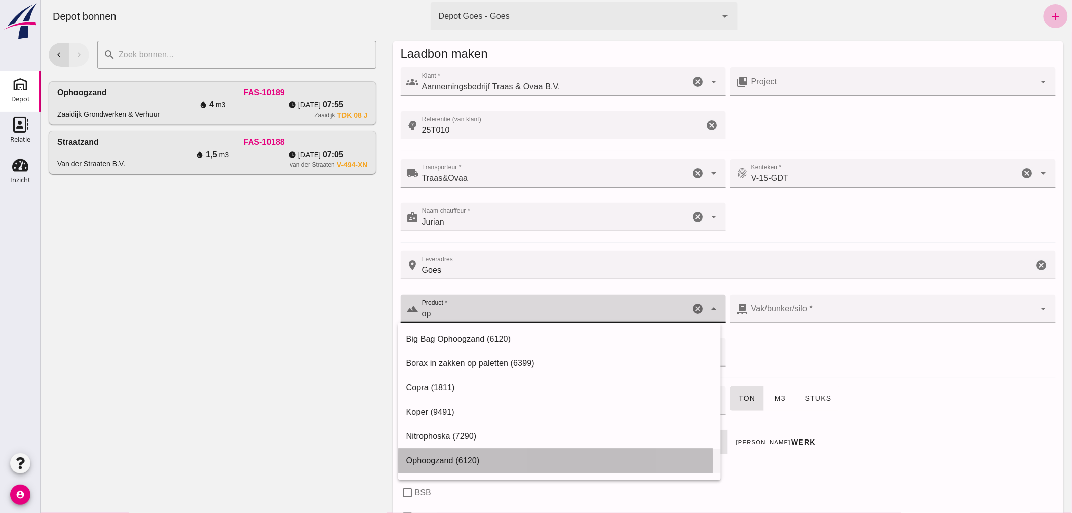
drag, startPoint x: 441, startPoint y: 459, endPoint x: 455, endPoint y: 454, distance: 14.3
click at [442, 459] on div "Ophoogzand (6120)" at bounding box center [559, 461] width 307 height 12
type input "Ophoogzand (6120)"
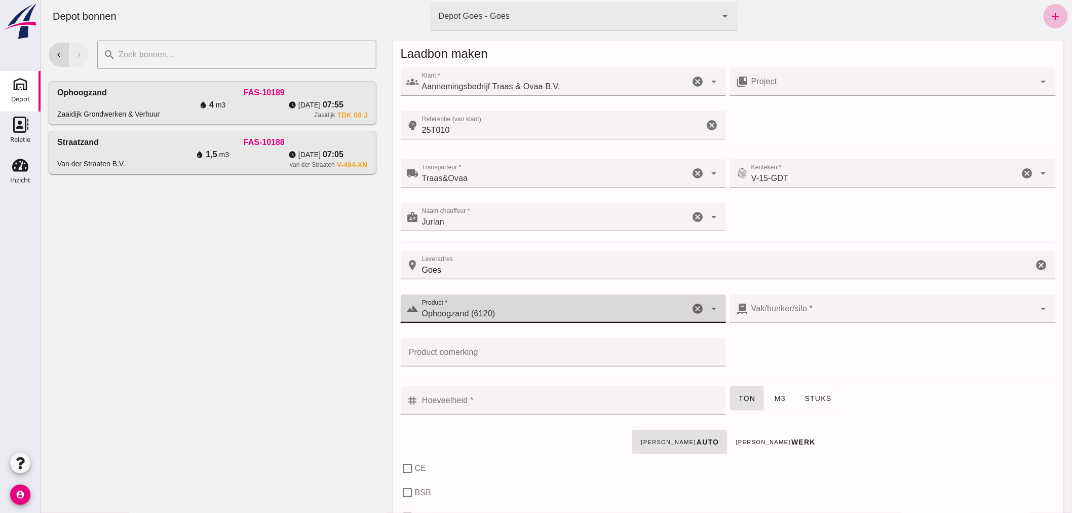
type input "38"
checkbox input "true"
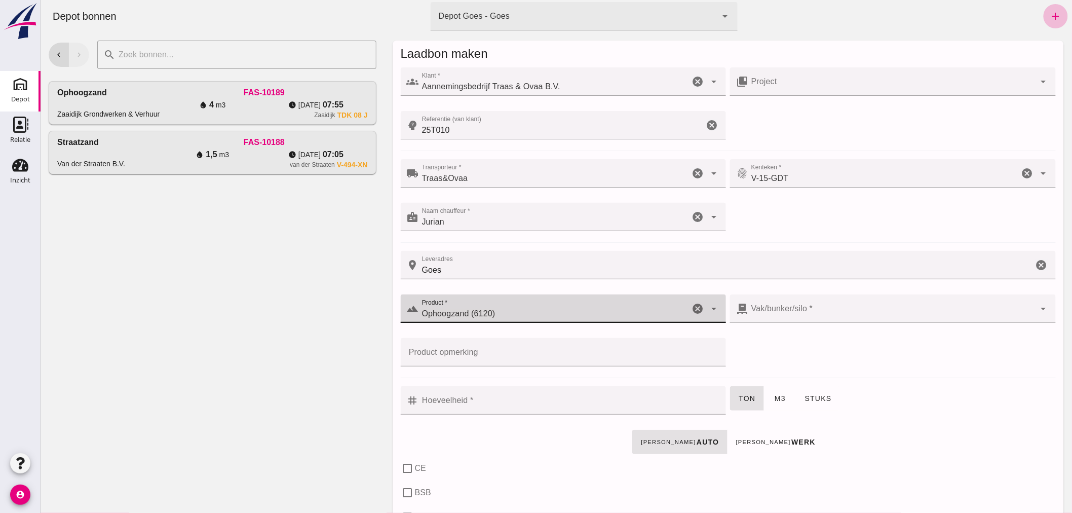
checkbox input "true"
type input "40"
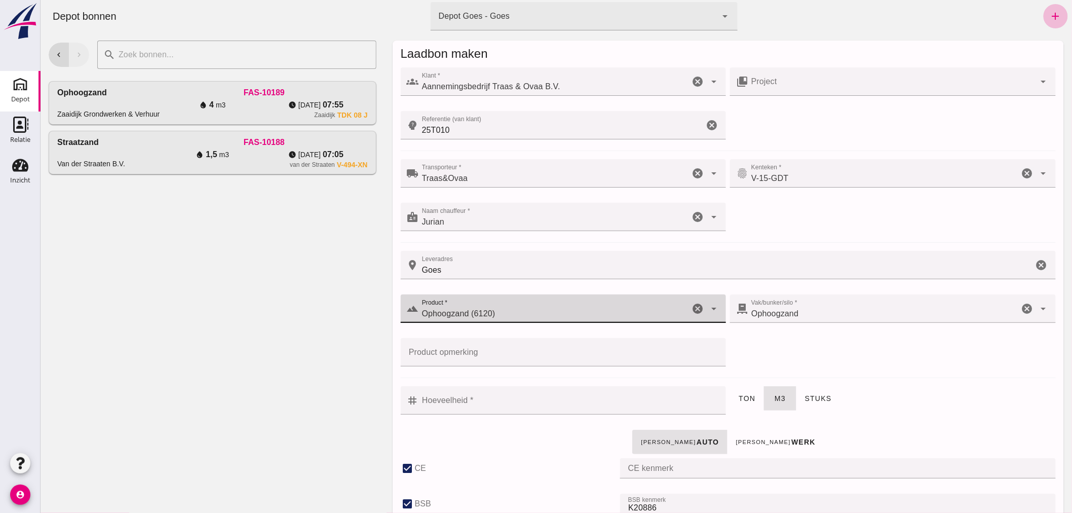
type input "Ophoogzand (6120)"
click input "Hoeveelheid *"
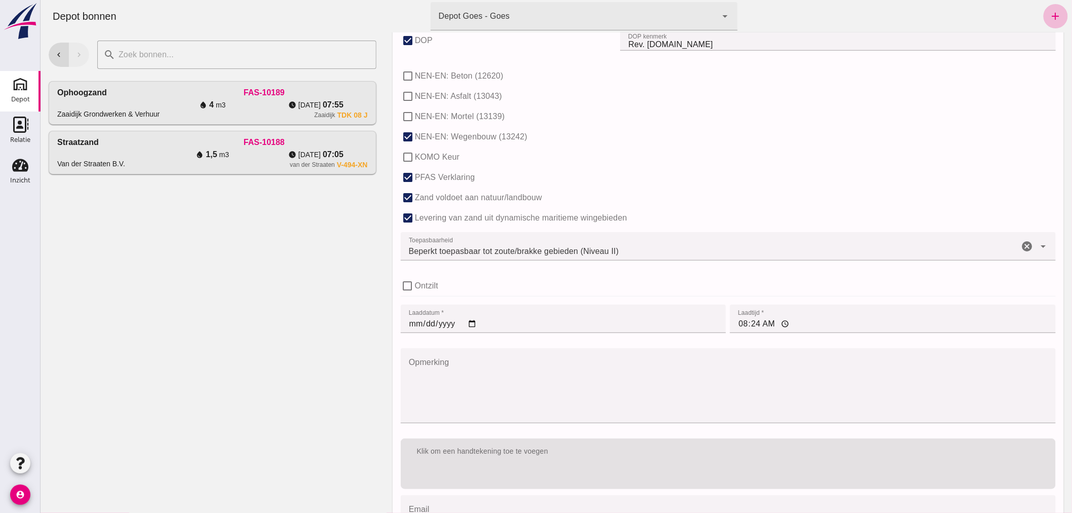
scroll to position [622, 0]
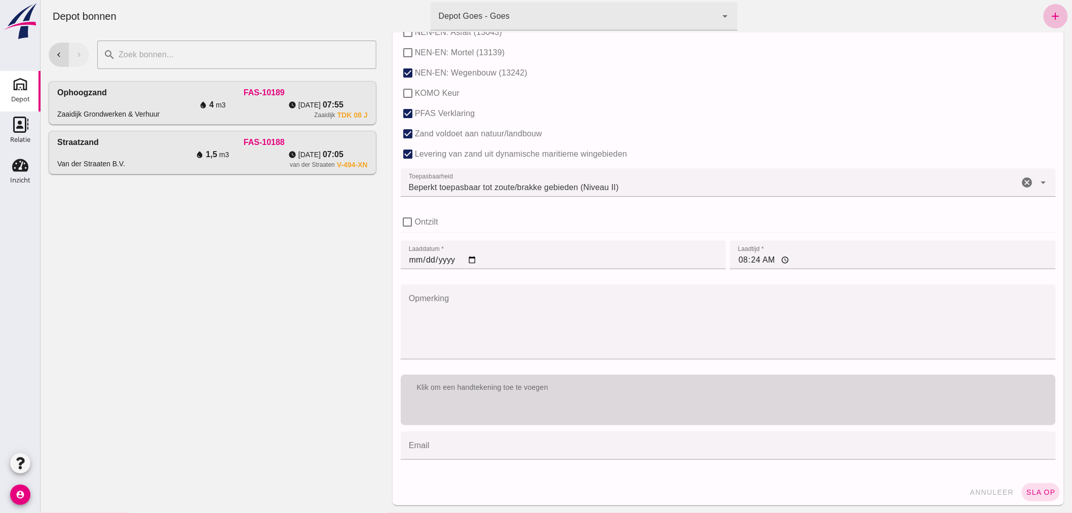
type input "0.5"
click at [636, 385] on div "Klik om een handtekening toe te voegen" at bounding box center [727, 388] width 639 height 10
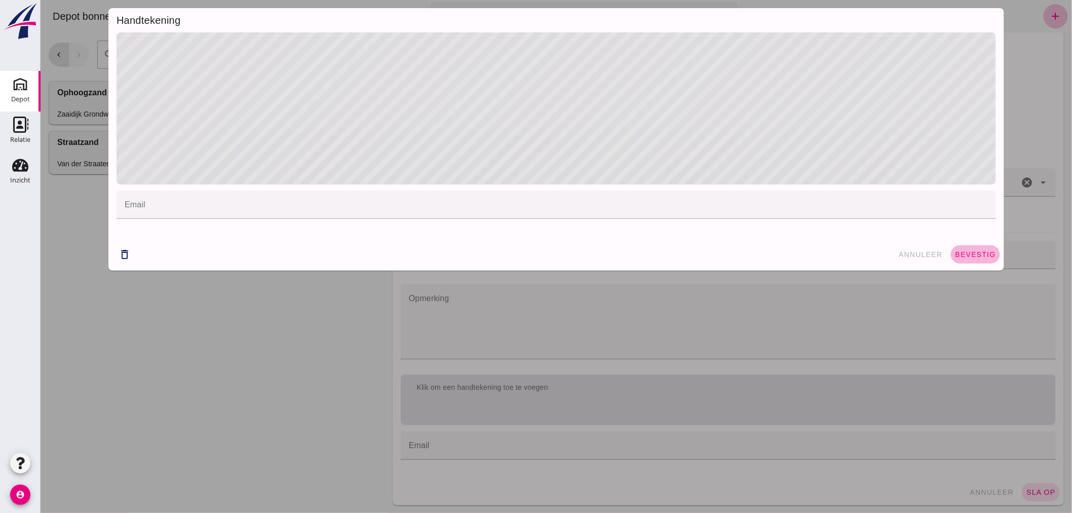
click span "bevestig"
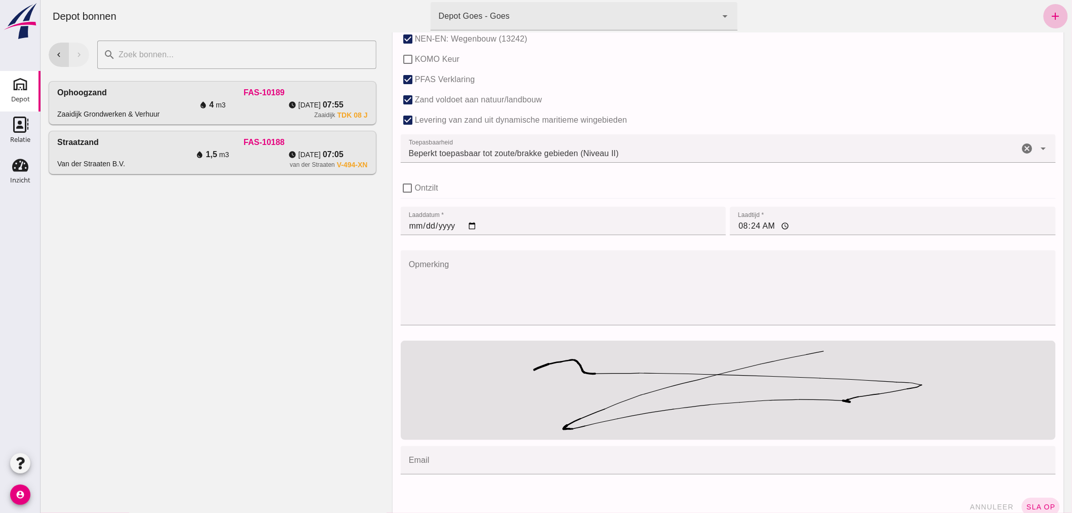
scroll to position [671, 0]
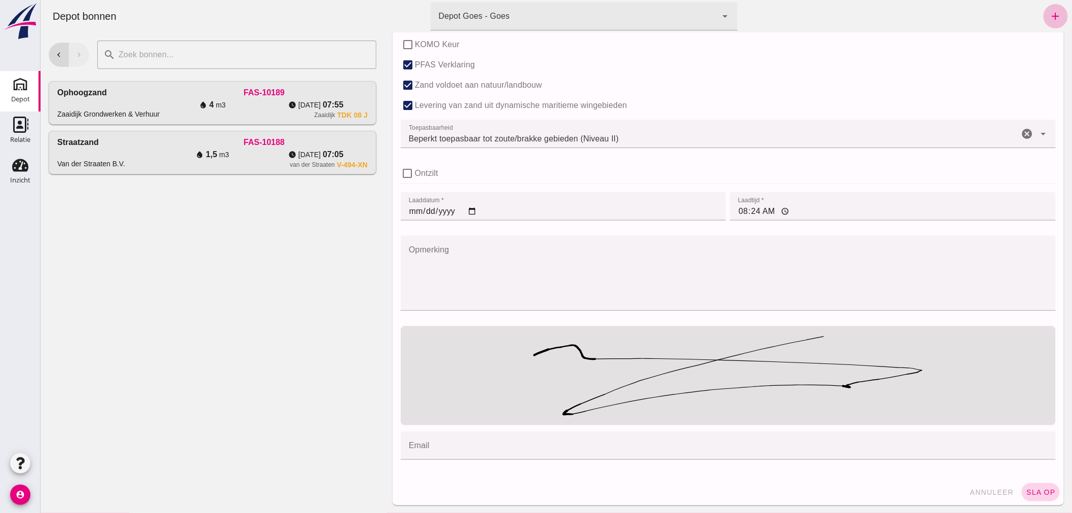
click span "sla op"
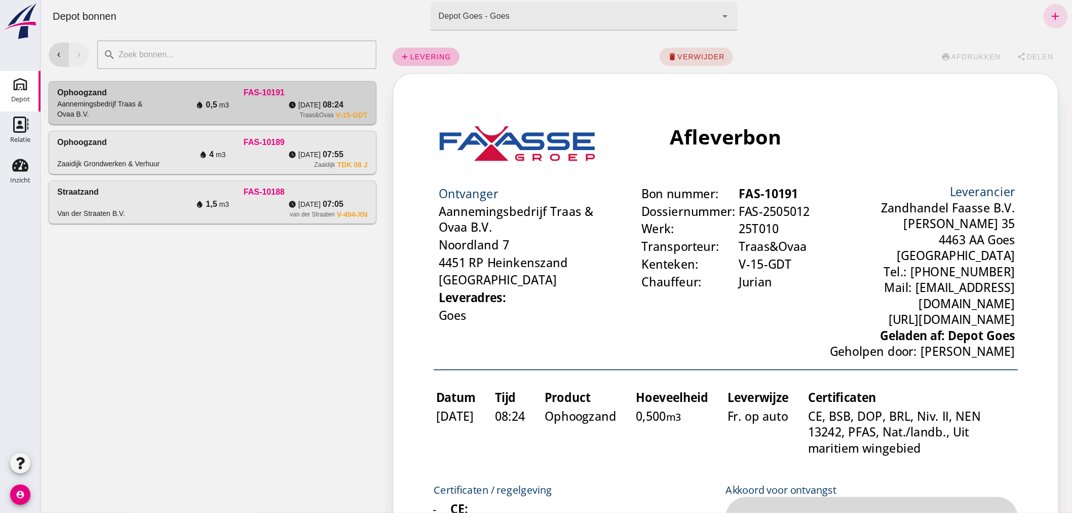
scroll to position [0, 0]
click span "afdrukken"
drag, startPoint x: 1045, startPoint y: 13, endPoint x: 1033, endPoint y: 27, distance: 18.0
click at [1050, 13] on icon "add" at bounding box center [1056, 16] width 12 height 12
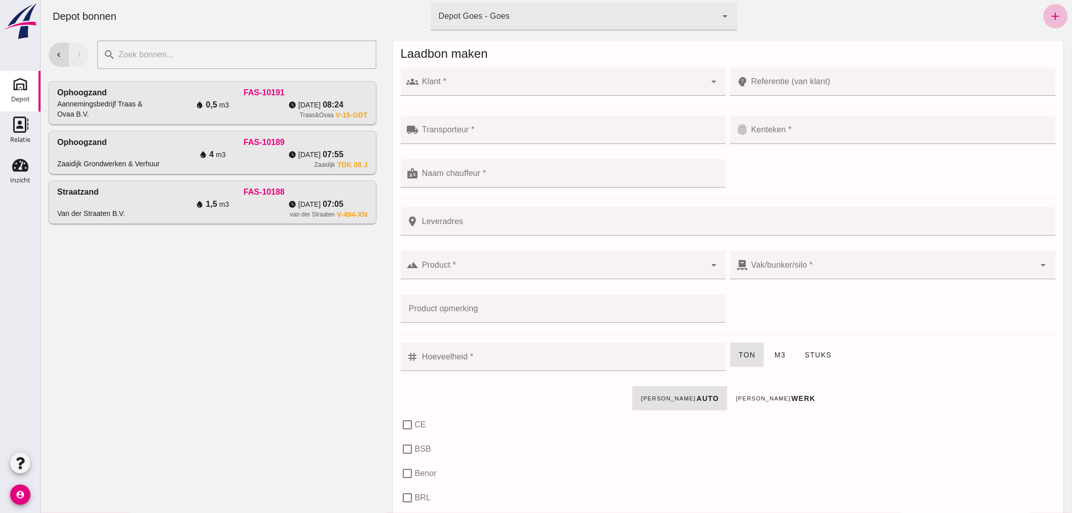
click input "Klant *"
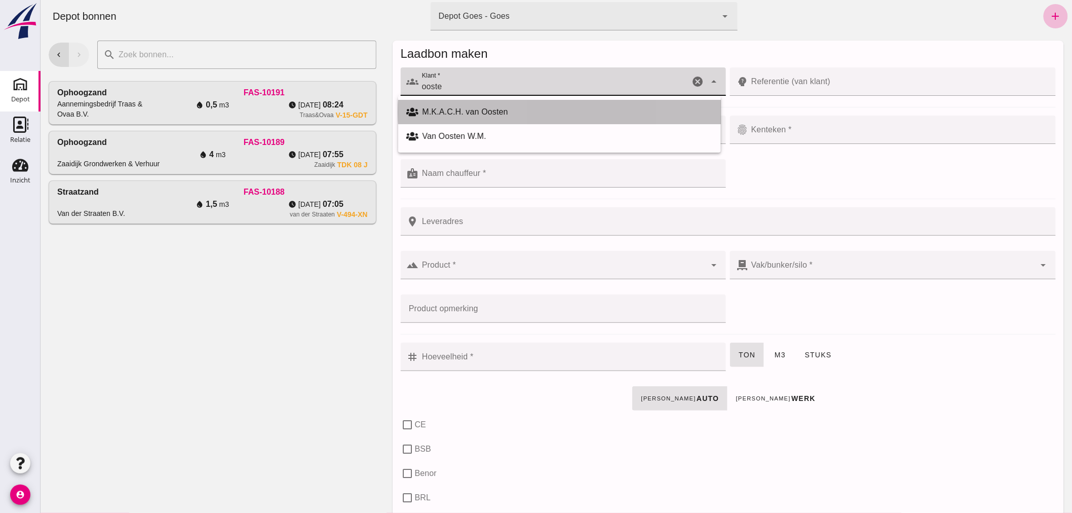
click at [463, 109] on div "M.K.A.C.H. van Oosten" at bounding box center [567, 112] width 290 height 12
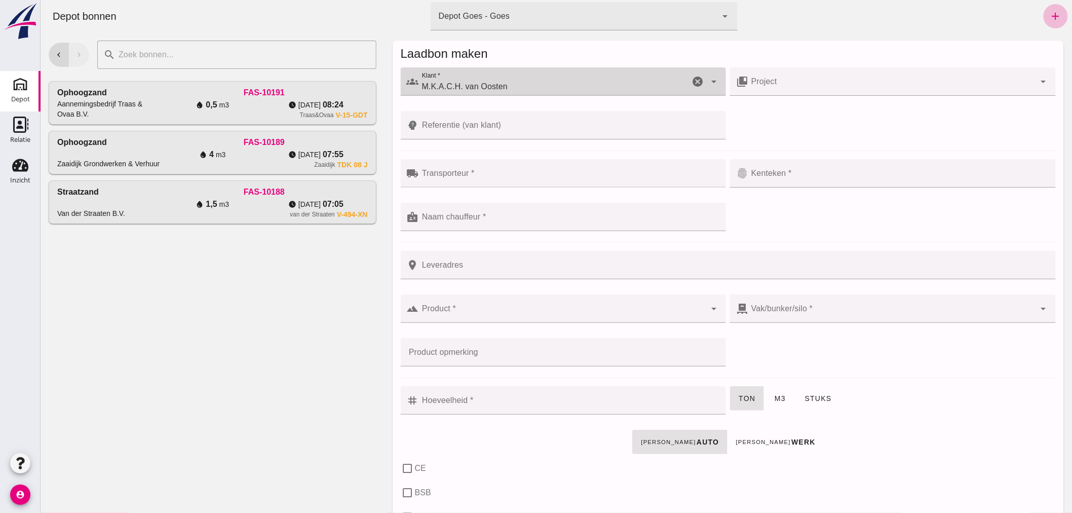
type input "M.K.A.C.H. van Oosten"
click input "Transporteur *"
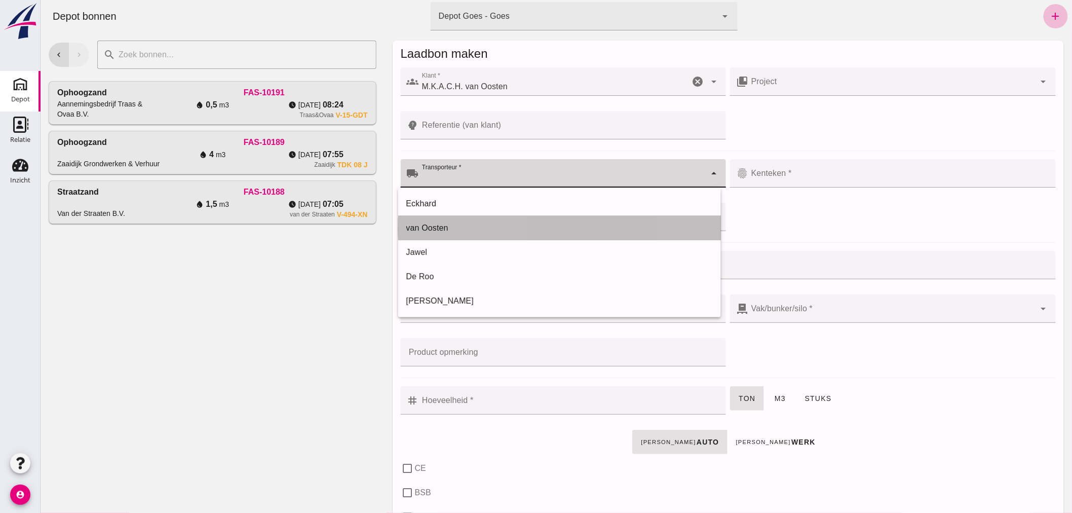
click at [433, 225] on div "van Oosten" at bounding box center [559, 228] width 307 height 12
type input "van Oosten"
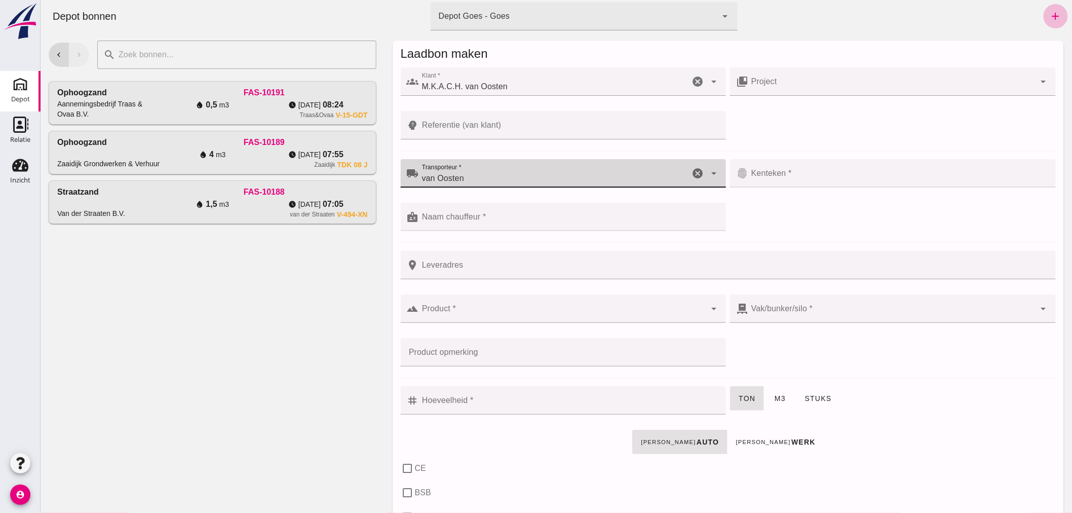
click input "Referentie (van klant)"
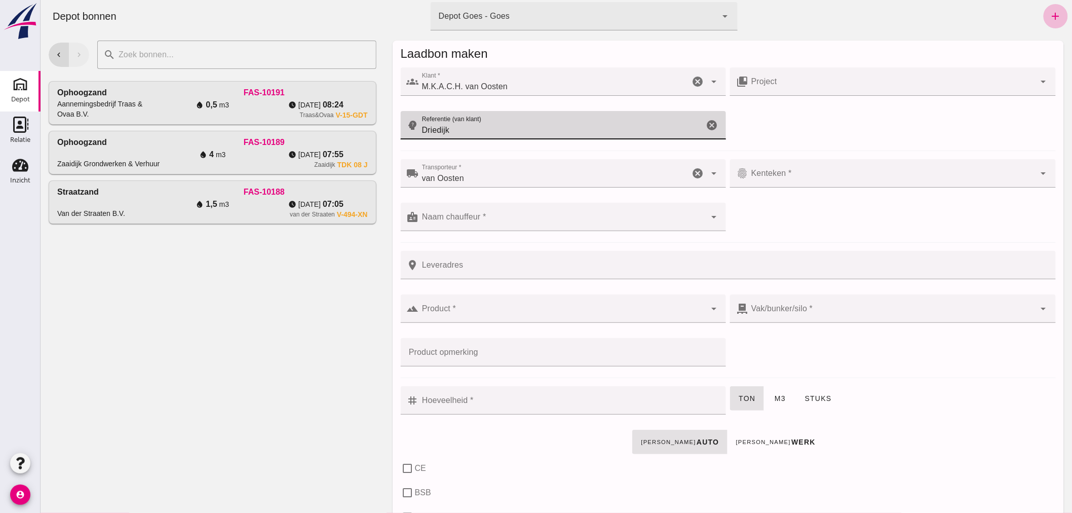
type input "Driedijk"
click input "Naam chauffeur *"
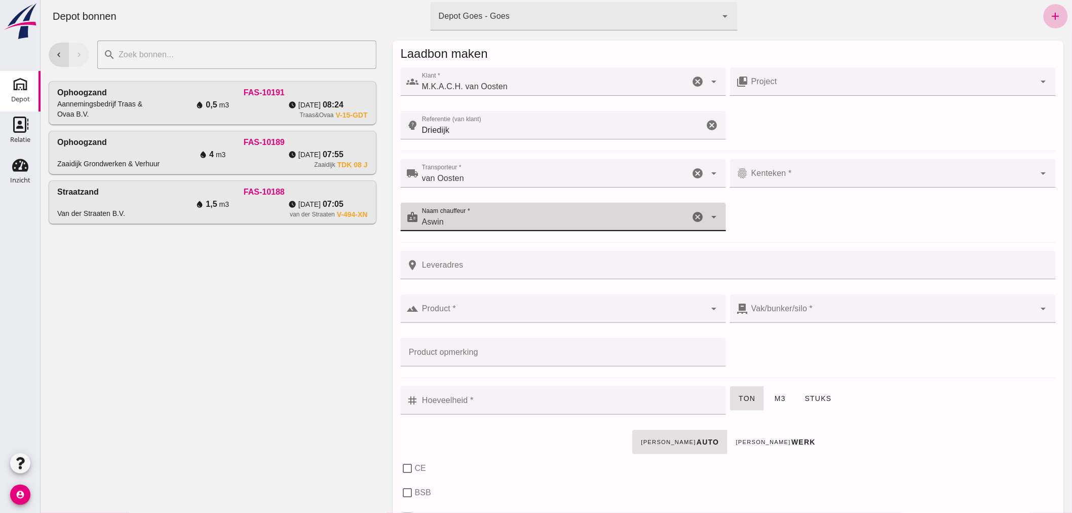
click input "Aswin"
type input "Ashwin"
click input "Kenteken *"
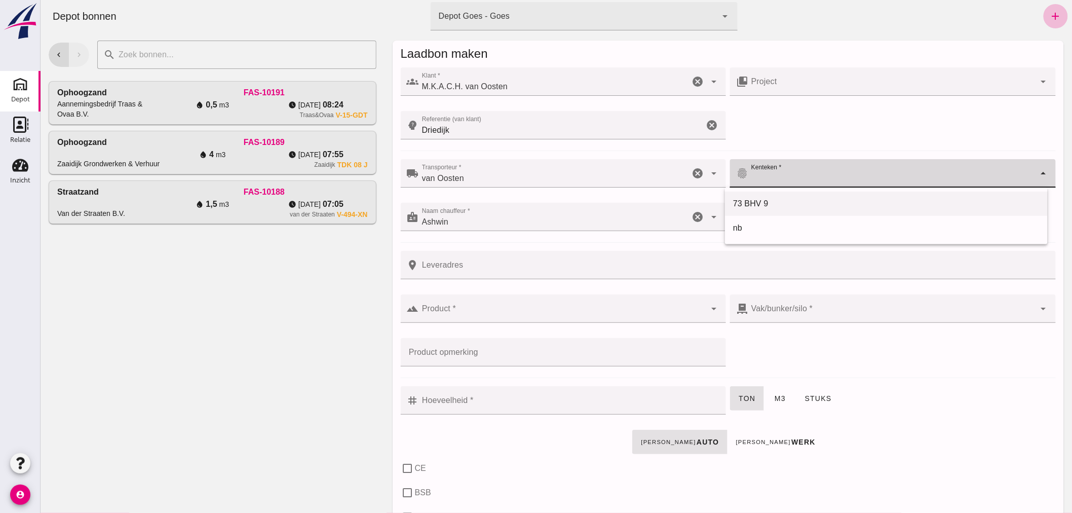
click div "73 BHV 9"
type input "73 BHV 9"
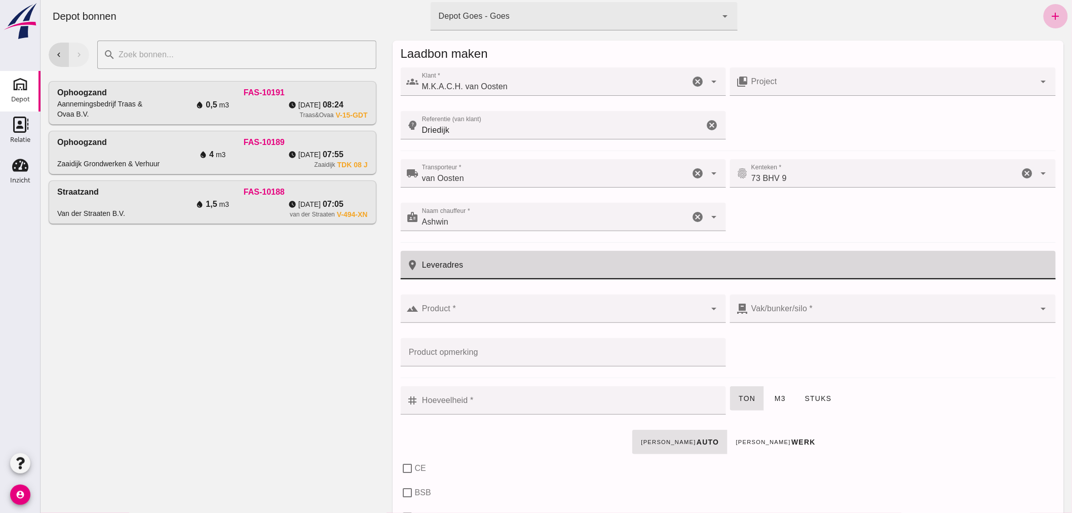
click input "Leveradres"
type input "Colijnsplaat"
click input "Product *"
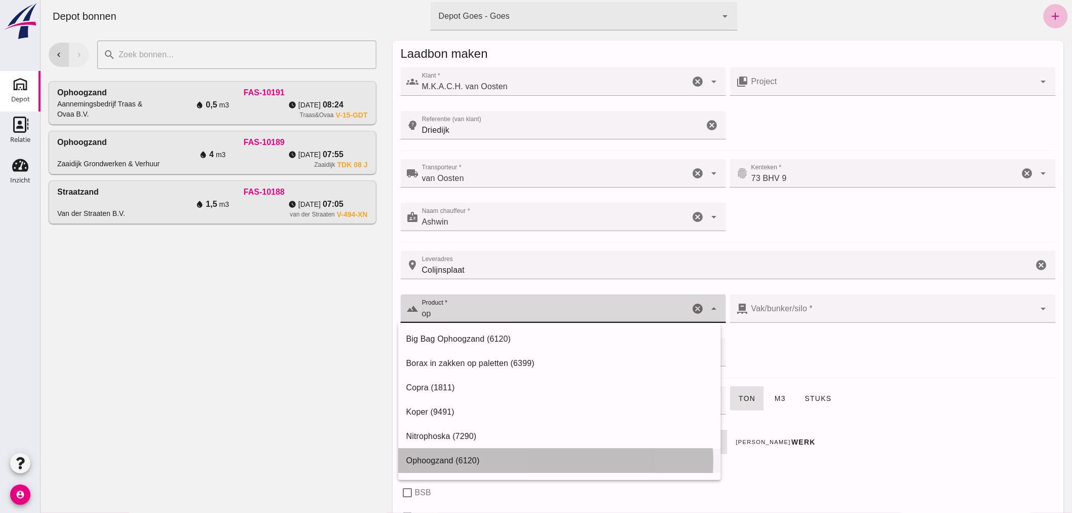
drag, startPoint x: 446, startPoint y: 455, endPoint x: 458, endPoint y: 444, distance: 15.8
click at [447, 455] on div "Ophoogzand (6120)" at bounding box center [559, 461] width 307 height 12
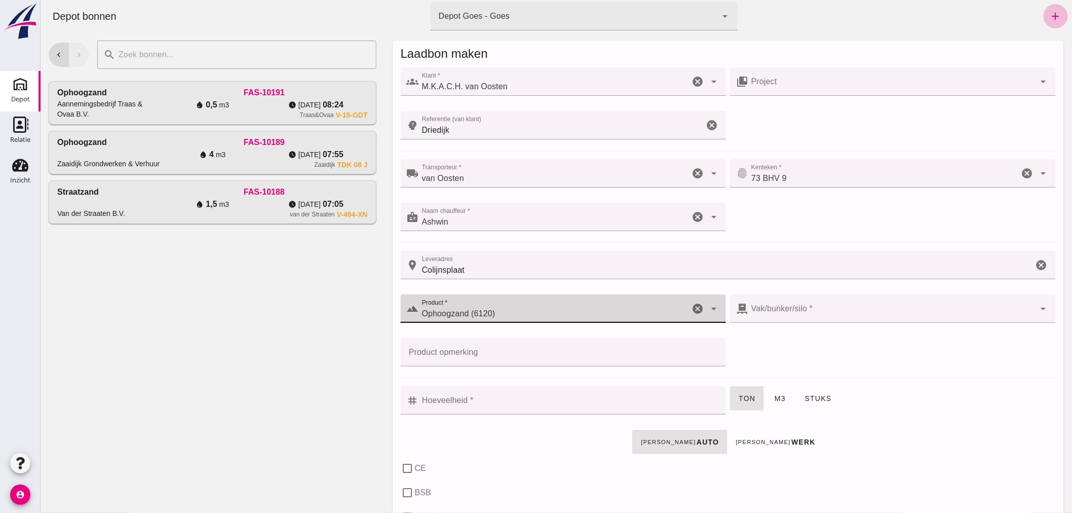
type input "Ophoogzand (6120)"
click input "Hoeveelheid *"
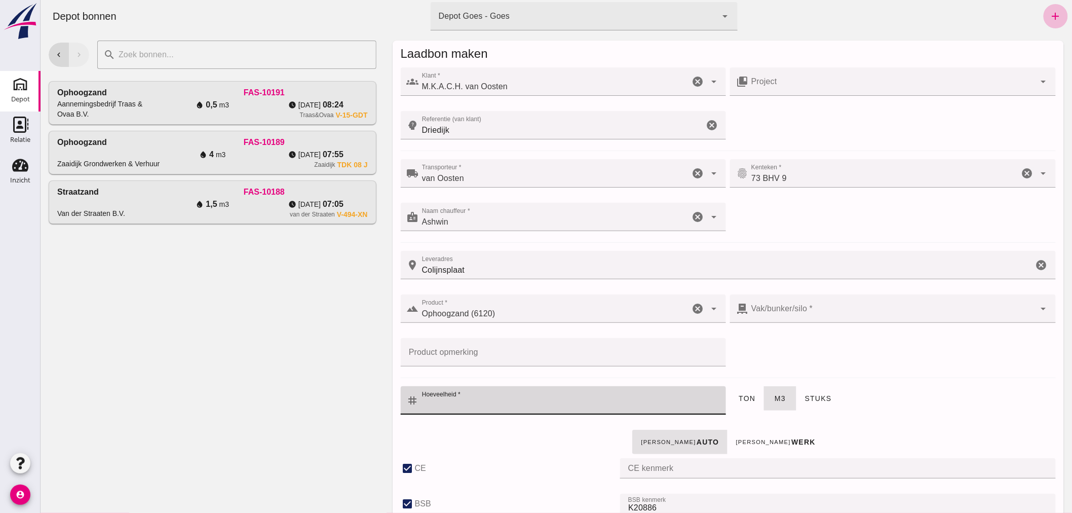
type input "38"
checkbox input "true"
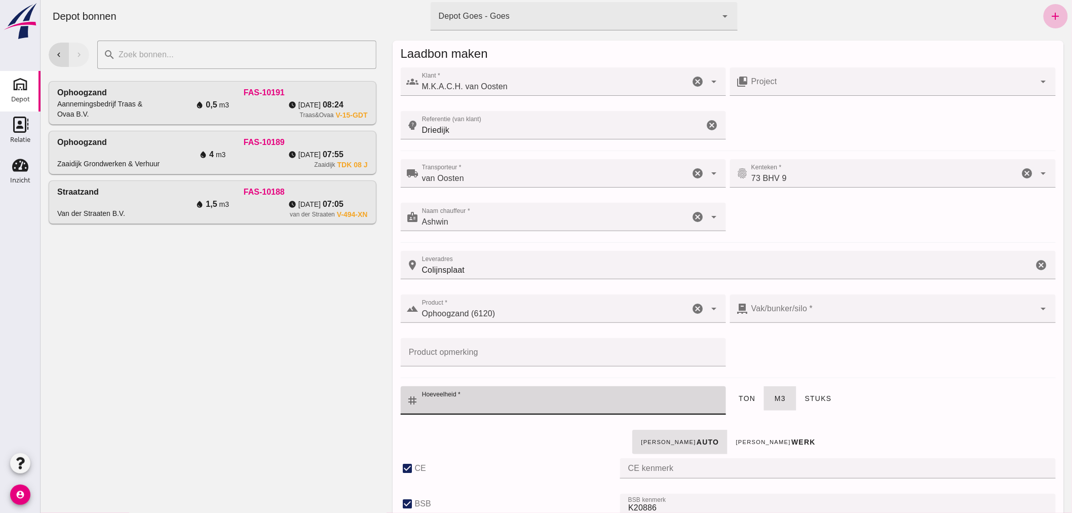
checkbox input "true"
type input "40"
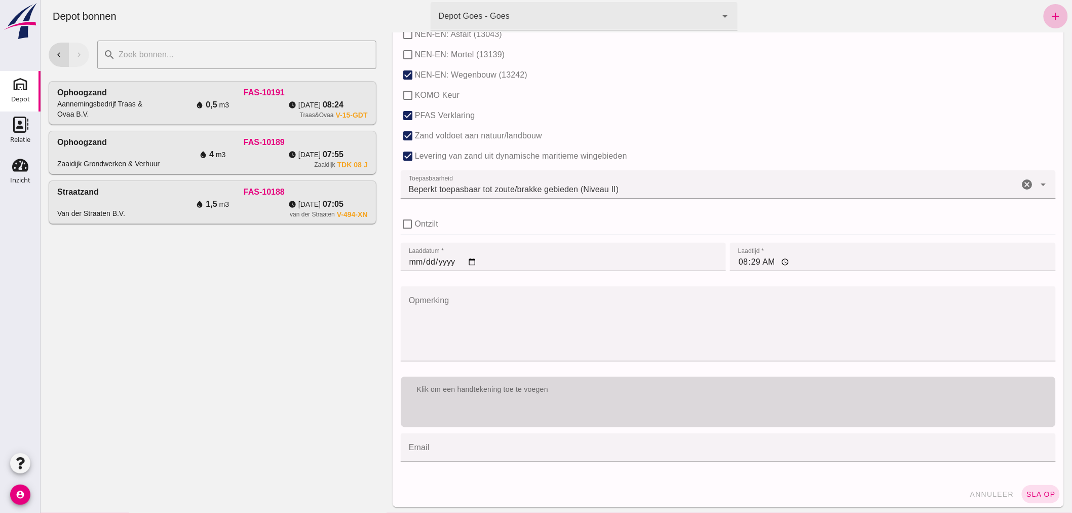
scroll to position [622, 0]
type input "3"
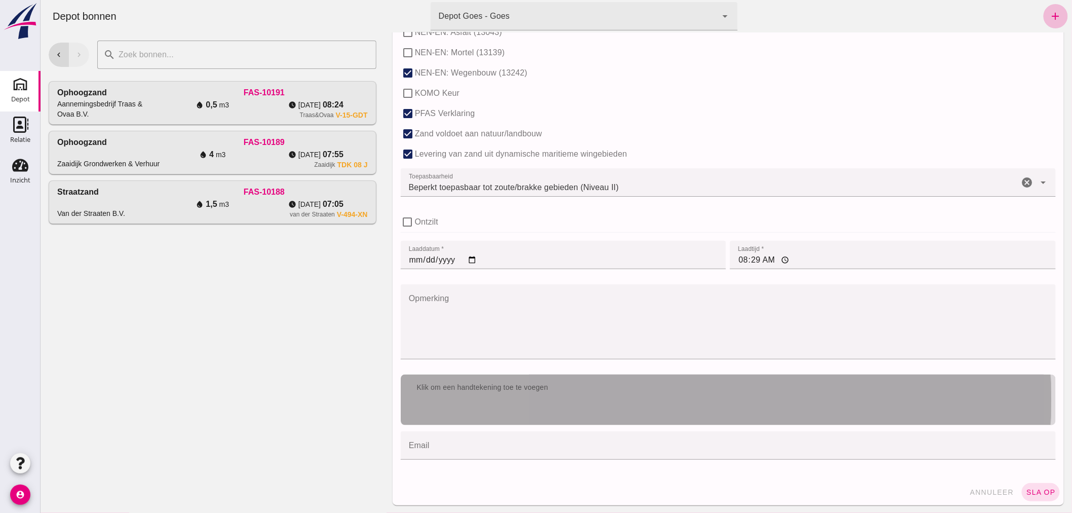
click at [630, 406] on div "Klik om een handtekening toe te voegen" at bounding box center [727, 400] width 655 height 51
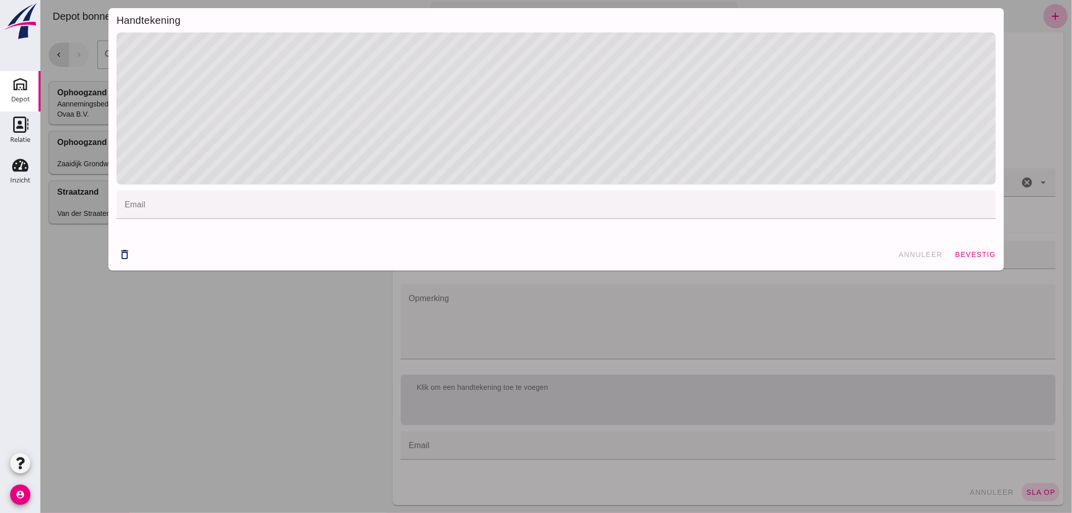
click button "bevestig"
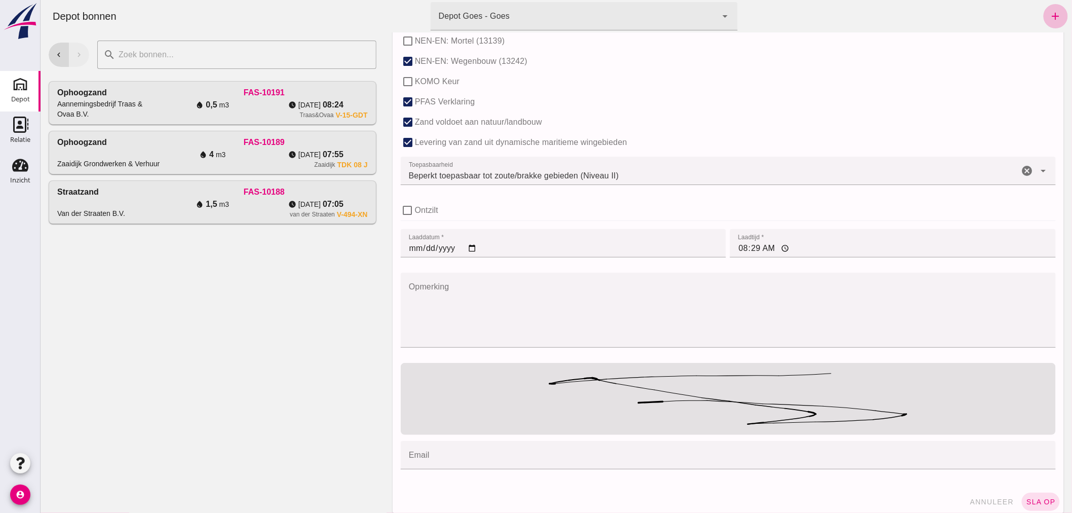
scroll to position [644, 0]
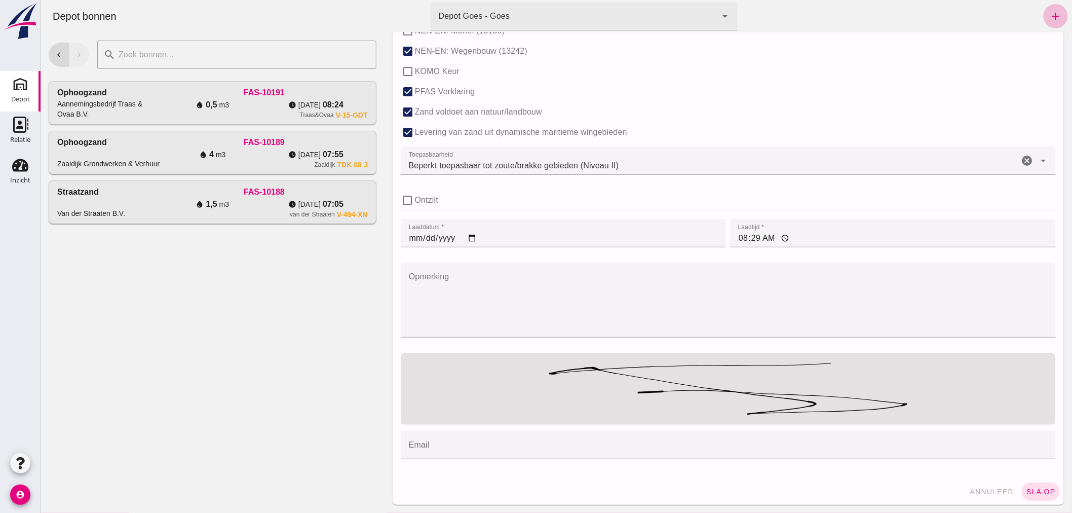
click span "sla op"
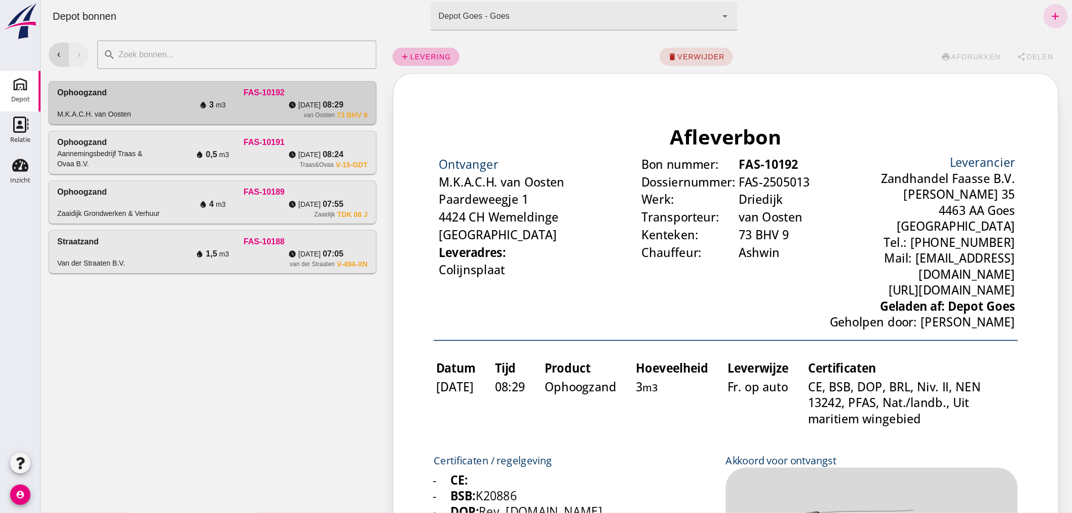
scroll to position [0, 0]
